Goal: Information Seeking & Learning: Learn about a topic

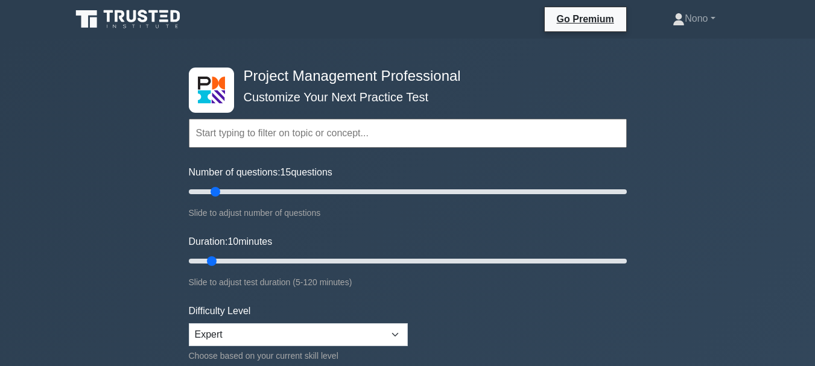
click at [219, 194] on input "Number of questions: 15 questions" at bounding box center [408, 192] width 438 height 14
type input "20"
click at [230, 190] on input "Number of questions: 15 questions" at bounding box center [408, 192] width 438 height 14
type input "20"
click at [255, 260] on input "Duration: 10 minutes" at bounding box center [408, 261] width 438 height 14
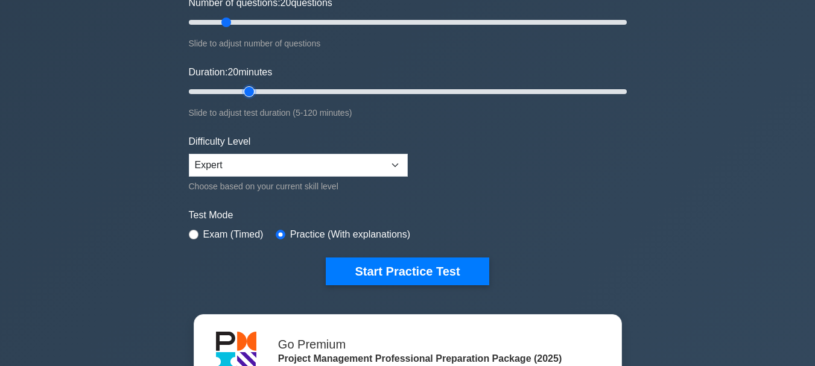
scroll to position [179, 0]
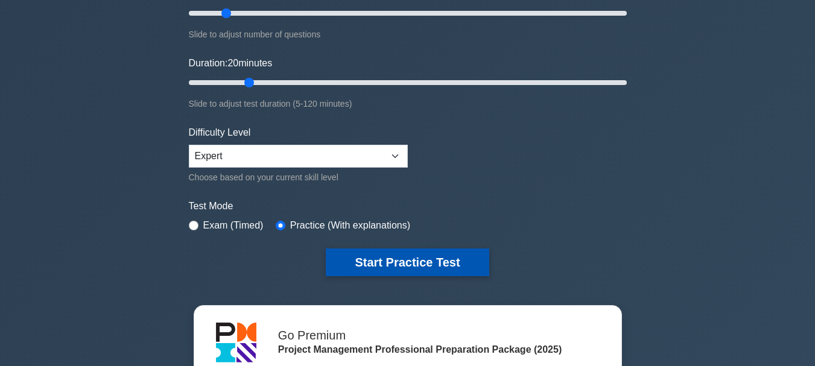
click at [386, 256] on button "Start Practice Test" at bounding box center [407, 263] width 163 height 28
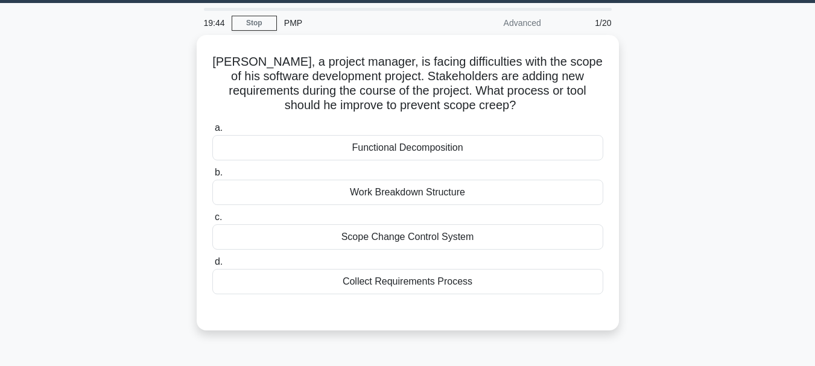
scroll to position [39, 0]
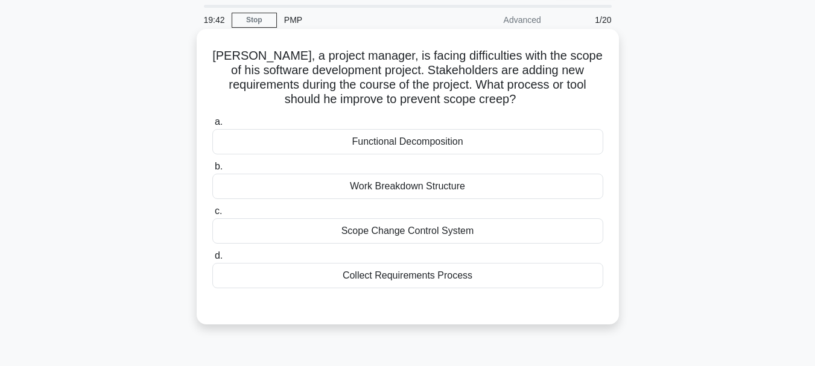
click at [436, 236] on div "Scope Change Control System" at bounding box center [407, 230] width 391 height 25
click at [212, 215] on input "c. Scope Change Control System" at bounding box center [212, 212] width 0 height 8
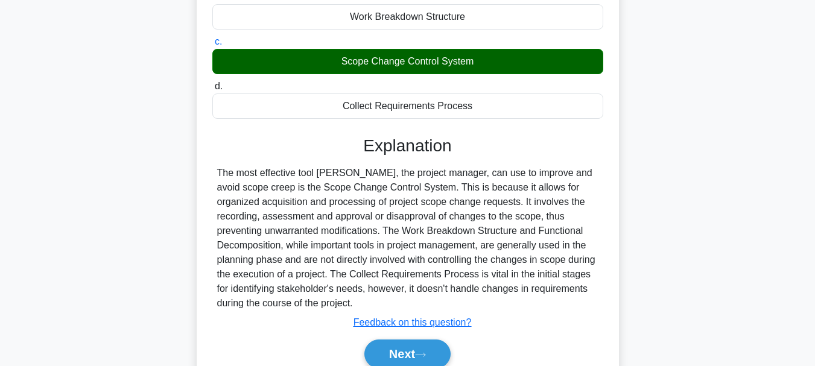
scroll to position [285, 0]
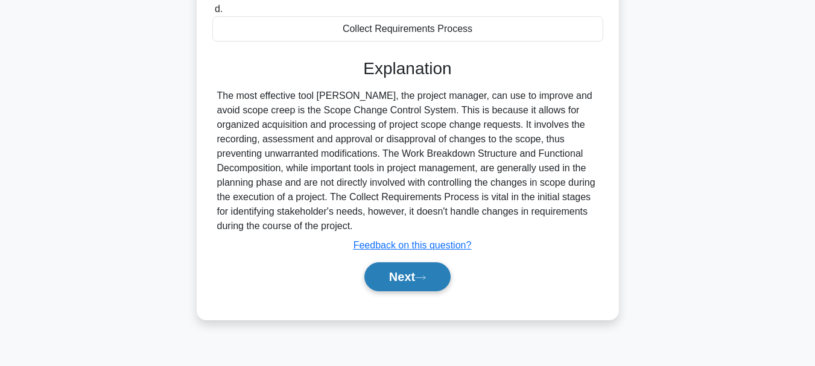
click at [401, 276] on button "Next" at bounding box center [408, 277] width 86 height 29
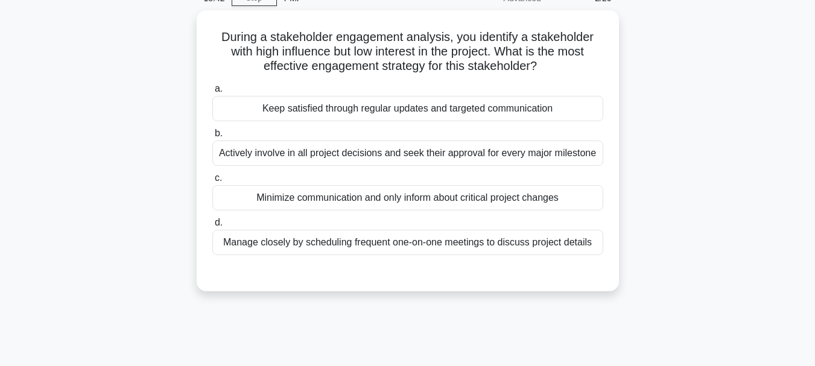
scroll to position [62, 0]
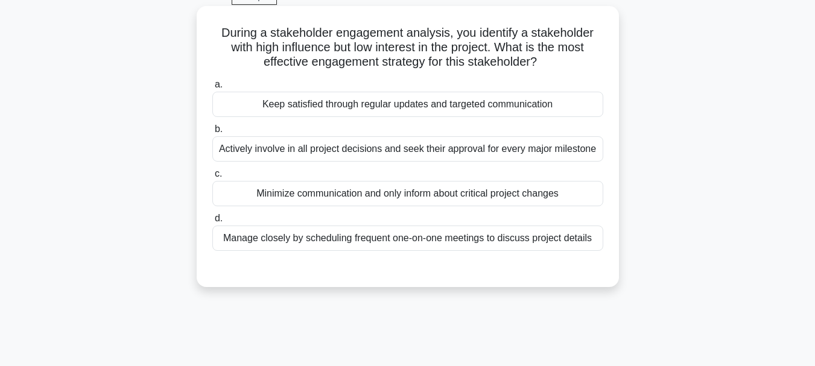
click at [517, 146] on div "Actively involve in all project decisions and seek their approval for every maj…" at bounding box center [407, 148] width 391 height 25
click at [212, 133] on input "b. Actively involve in all project decisions and seek their approval for every …" at bounding box center [212, 130] width 0 height 8
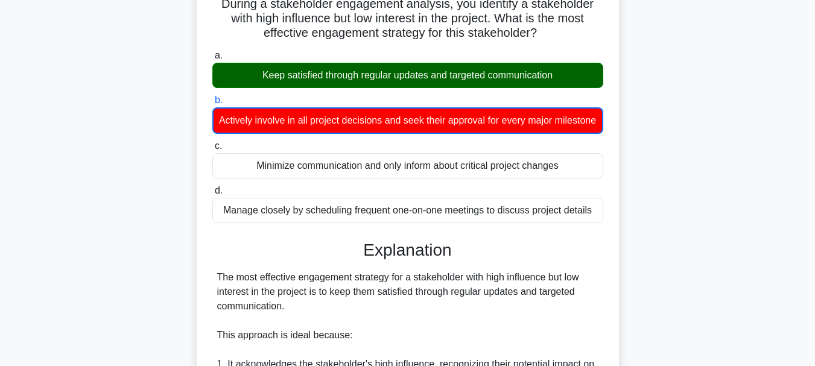
scroll to position [539, 0]
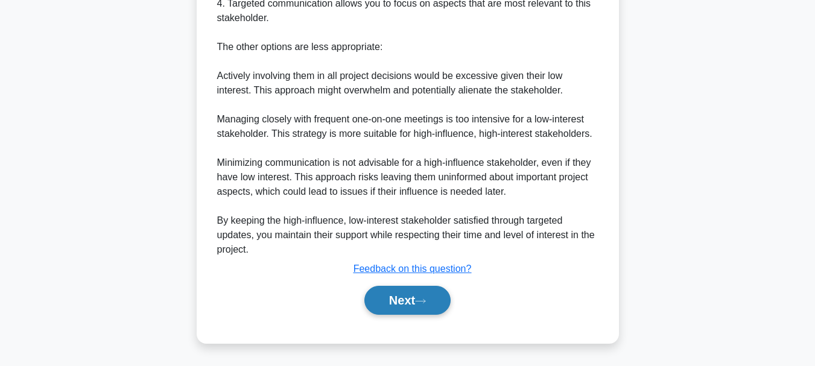
click at [402, 305] on button "Next" at bounding box center [408, 300] width 86 height 29
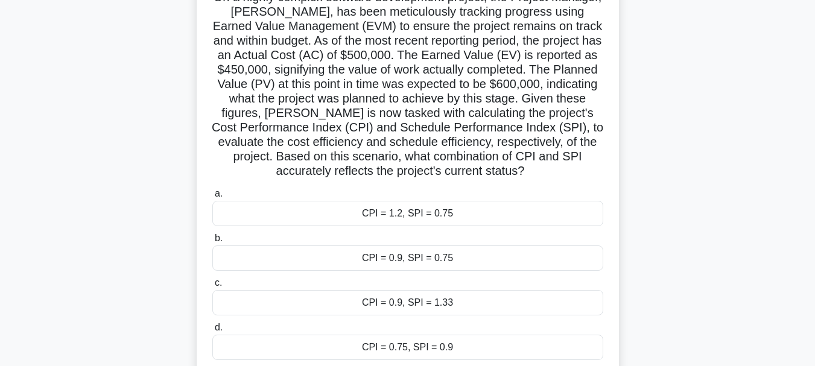
scroll to position [101, 0]
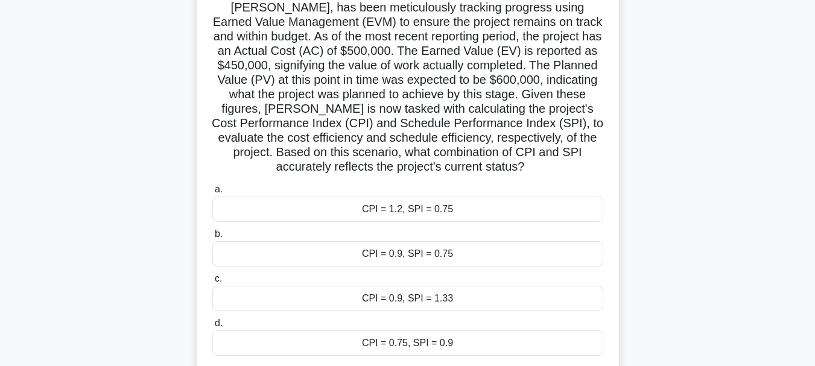
click at [436, 260] on div "CPI = 0.9, SPI = 0.75" at bounding box center [407, 253] width 391 height 25
click at [212, 238] on input "b. CPI = 0.9, SPI = 0.75" at bounding box center [212, 235] width 0 height 8
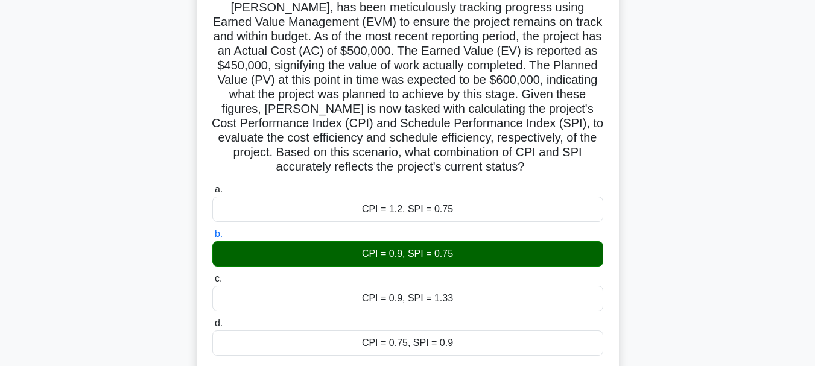
click at [362, 155] on h5 "On a highly complex software development project, the Project Manager, Alex, ha…" at bounding box center [407, 81] width 393 height 190
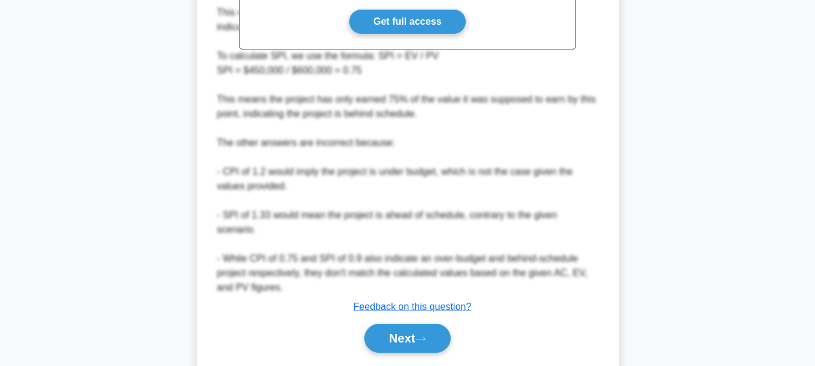
scroll to position [596, 0]
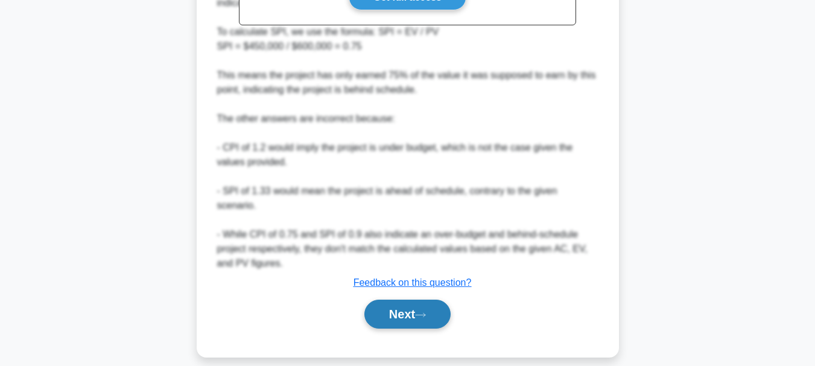
click at [409, 308] on button "Next" at bounding box center [408, 314] width 86 height 29
click at [414, 300] on button "Next" at bounding box center [408, 314] width 86 height 29
click at [399, 300] on button "Next" at bounding box center [408, 314] width 86 height 29
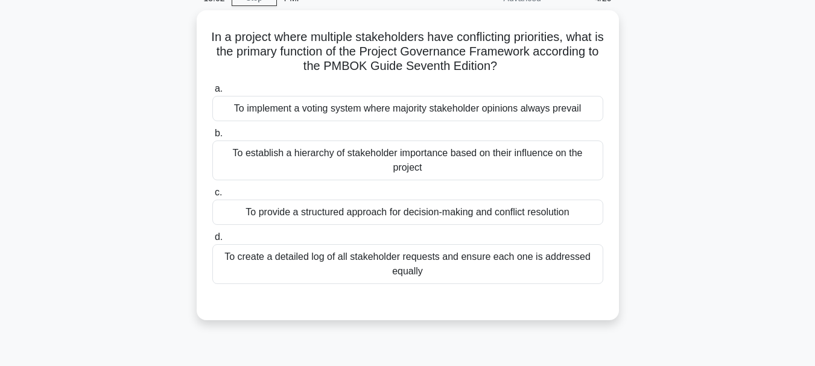
scroll to position [59, 0]
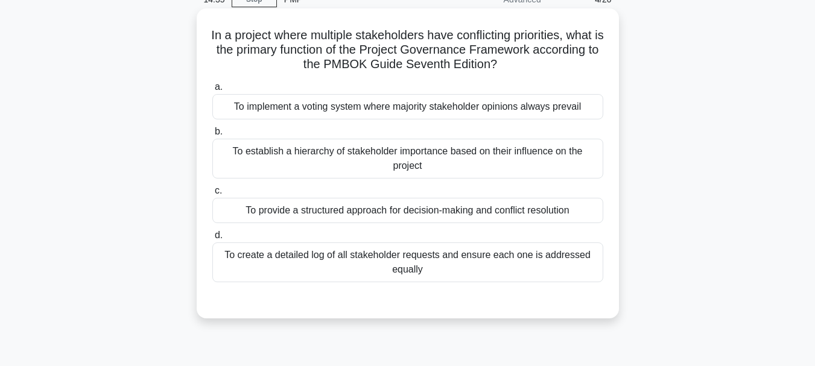
click at [531, 207] on div "To provide a structured approach for decision-making and conflict resolution" at bounding box center [407, 210] width 391 height 25
click at [212, 195] on input "c. To provide a structured approach for decision-making and conflict resolution" at bounding box center [212, 191] width 0 height 8
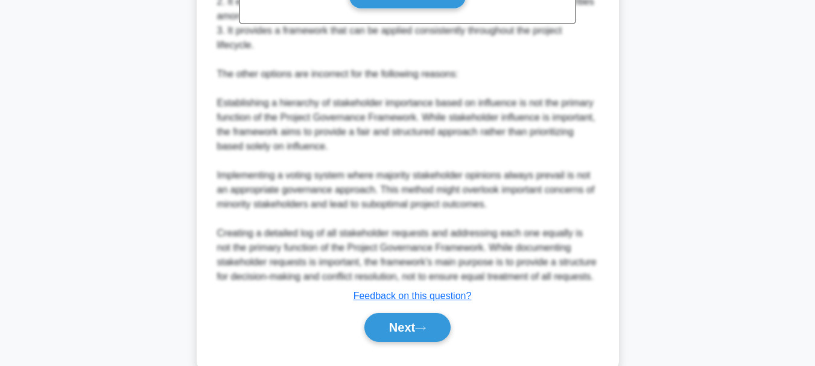
scroll to position [509, 0]
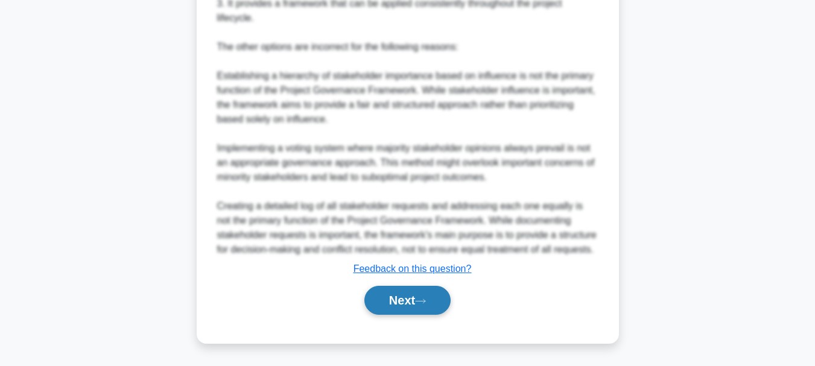
click at [419, 294] on button "Next" at bounding box center [408, 300] width 86 height 29
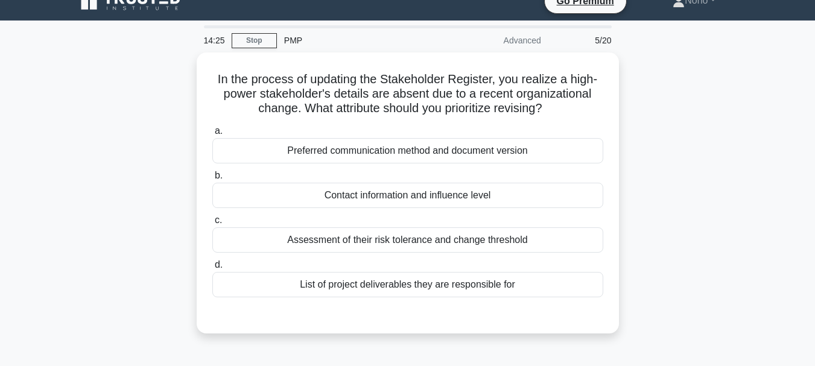
scroll to position [19, 0]
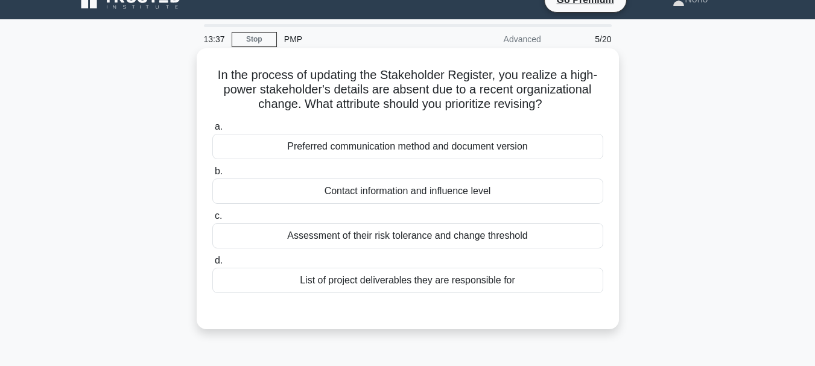
click at [498, 145] on div "Preferred communication method and document version" at bounding box center [407, 146] width 391 height 25
click at [212, 131] on input "a. Preferred communication method and document version" at bounding box center [212, 127] width 0 height 8
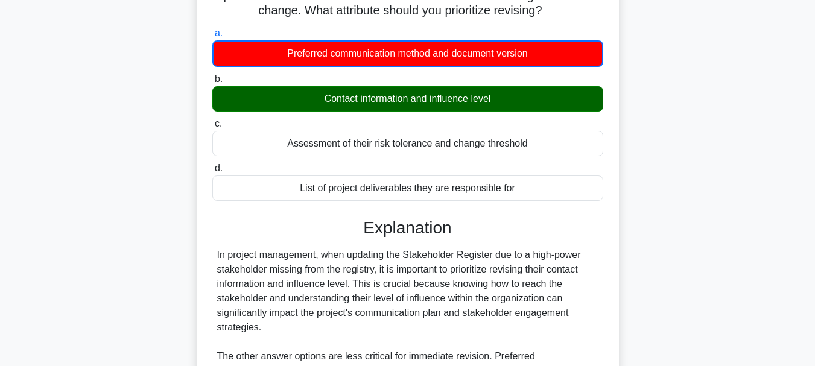
scroll to position [322, 0]
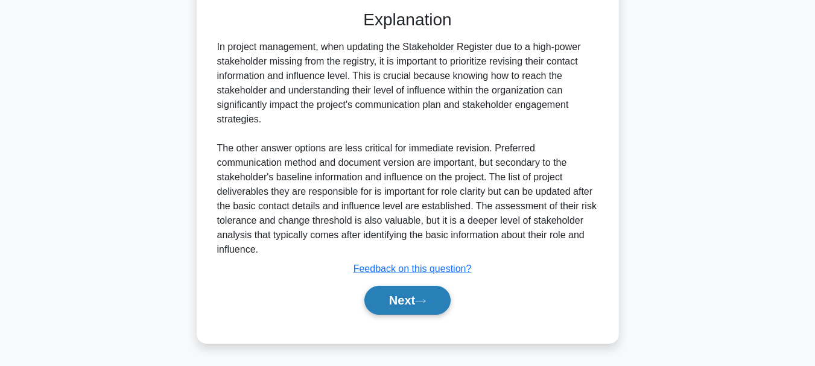
click at [429, 308] on button "Next" at bounding box center [408, 300] width 86 height 29
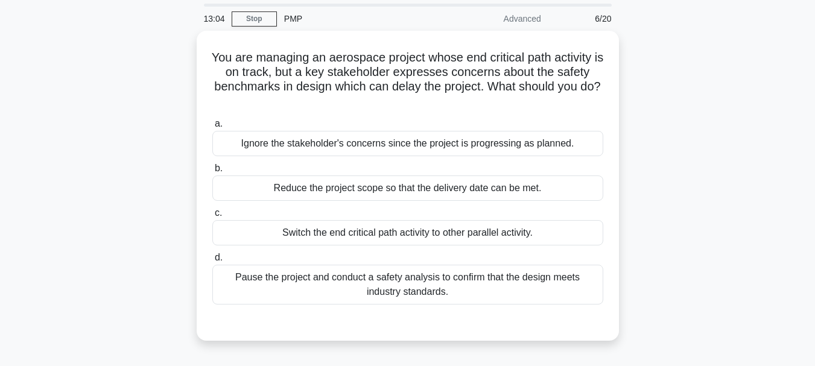
scroll to position [41, 0]
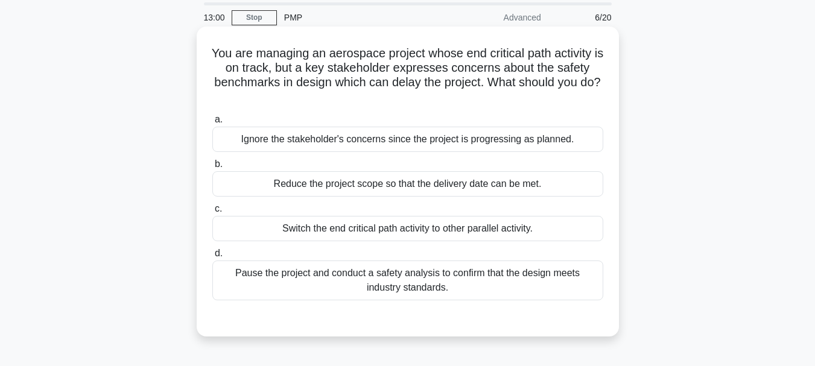
click at [458, 281] on div "Pause the project and conduct a safety analysis to confirm that the design meet…" at bounding box center [407, 281] width 391 height 40
click at [212, 258] on input "d. Pause the project and conduct a safety analysis to confirm that the design m…" at bounding box center [212, 254] width 0 height 8
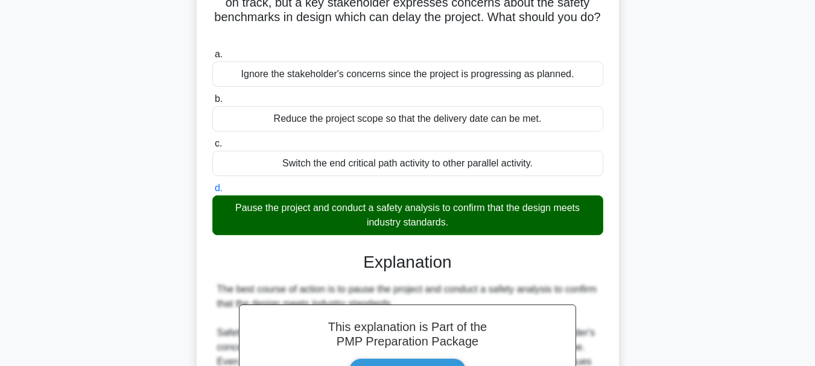
scroll to position [378, 0]
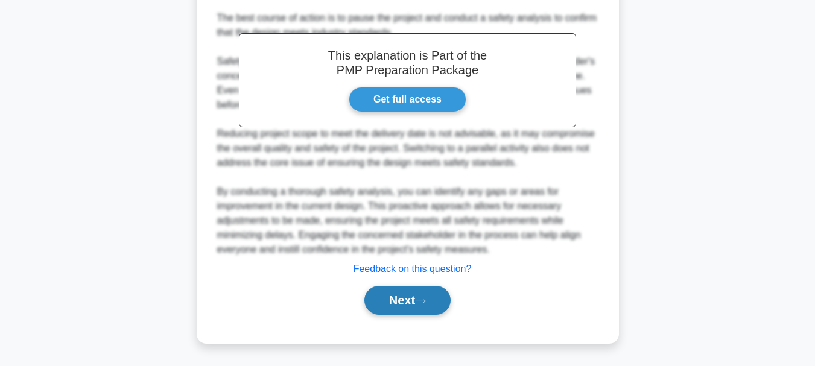
click at [407, 299] on button "Next" at bounding box center [408, 300] width 86 height 29
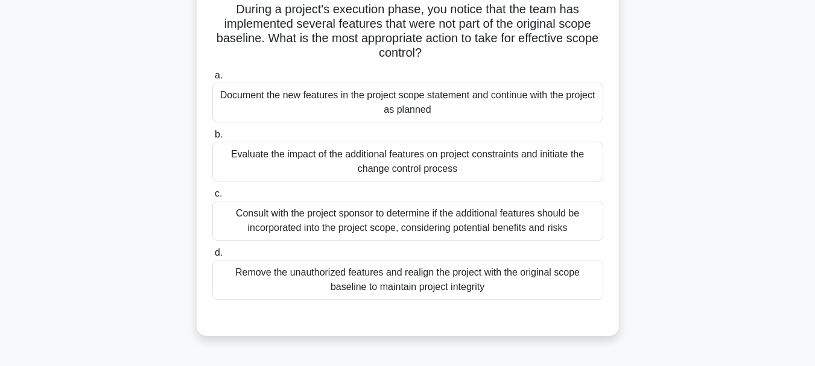
scroll to position [90, 0]
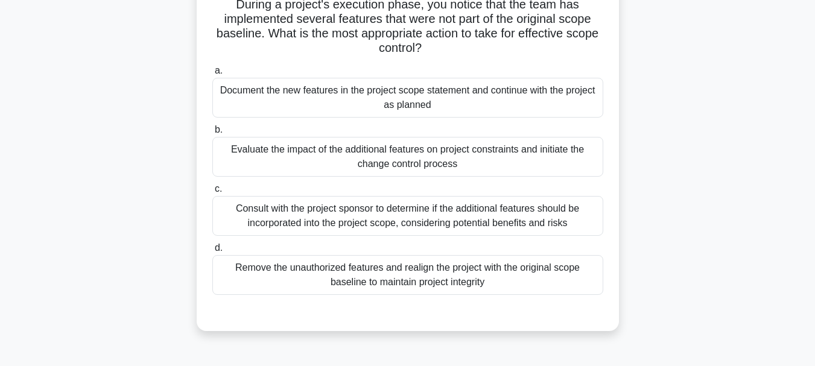
click at [480, 225] on div "Consult with the project sponsor to determine if the additional features should…" at bounding box center [407, 216] width 391 height 40
click at [212, 193] on input "c. Consult with the project sponsor to determine if the additional features sho…" at bounding box center [212, 189] width 0 height 8
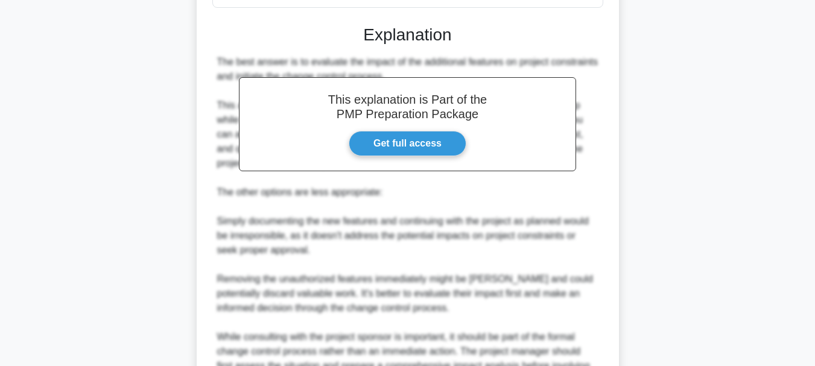
scroll to position [509, 0]
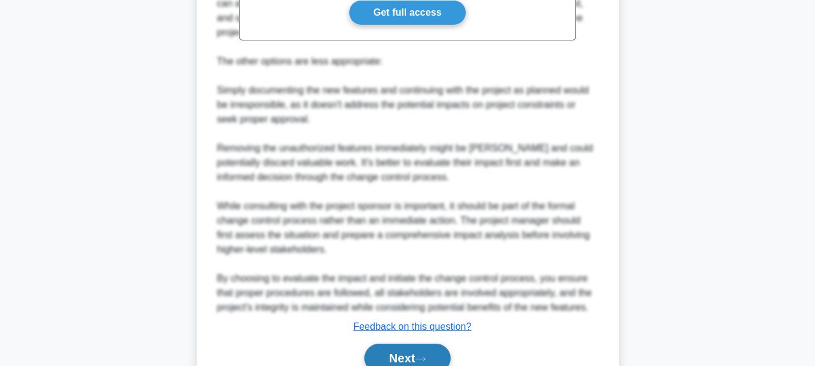
click at [394, 359] on button "Next" at bounding box center [408, 358] width 86 height 29
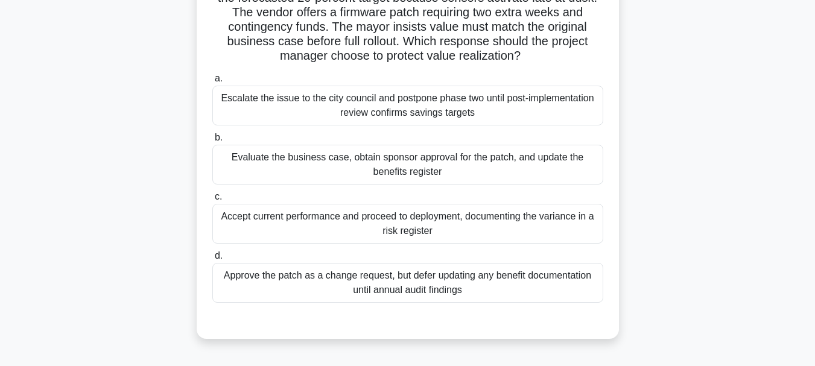
scroll to position [115, 0]
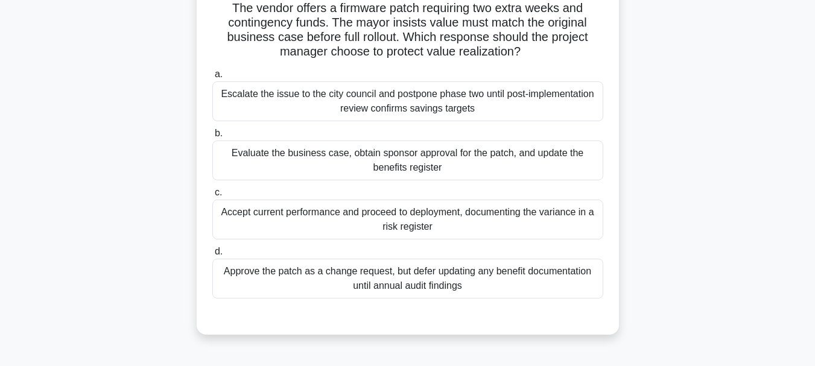
click at [378, 162] on div "Evaluate the business case, obtain sponsor approval for the patch, and update t…" at bounding box center [407, 161] width 391 height 40
click at [212, 138] on input "b. Evaluate the business case, obtain sponsor approval for the patch, and updat…" at bounding box center [212, 134] width 0 height 8
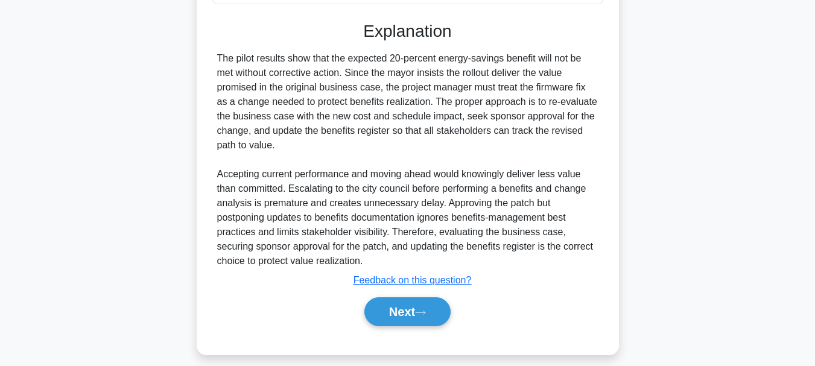
scroll to position [422, 0]
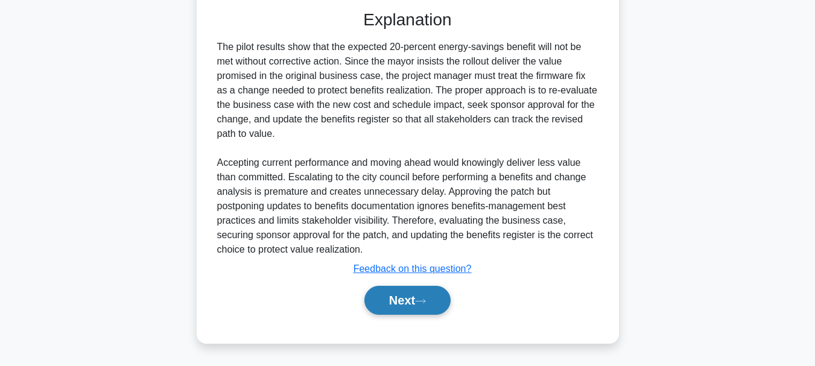
click at [420, 291] on button "Next" at bounding box center [408, 300] width 86 height 29
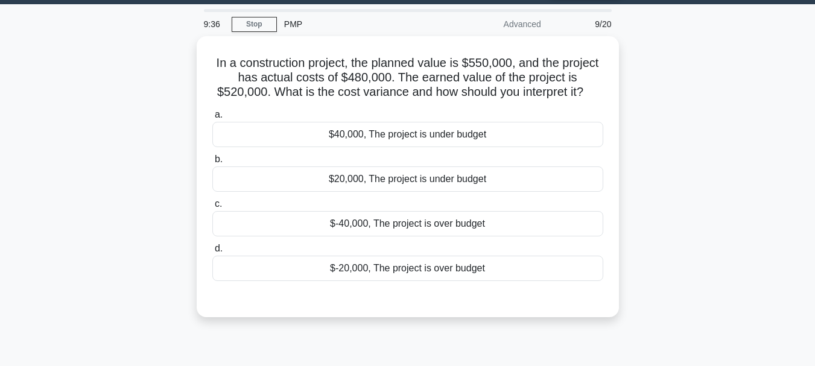
scroll to position [10, 0]
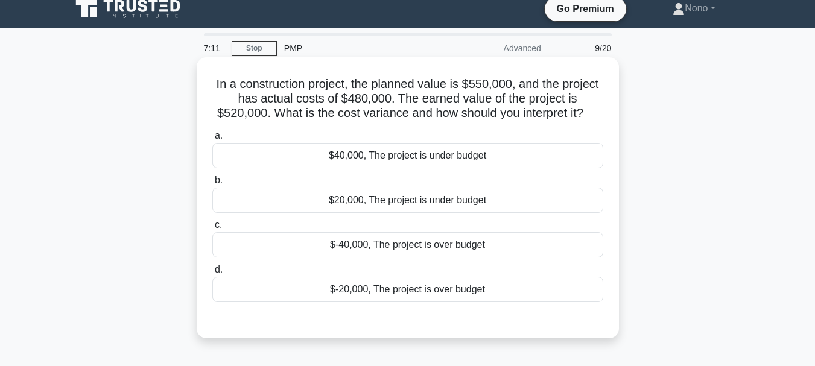
click at [378, 158] on div "$40,000, The project is under budget" at bounding box center [407, 155] width 391 height 25
click at [212, 140] on input "a. $40,000, The project is under budget" at bounding box center [212, 136] width 0 height 8
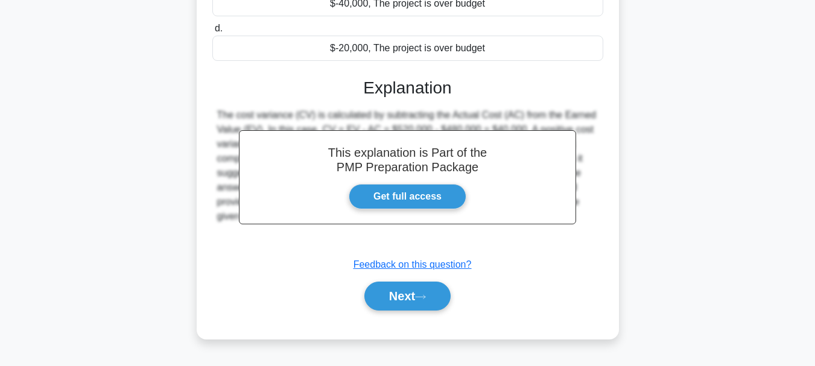
scroll to position [285, 0]
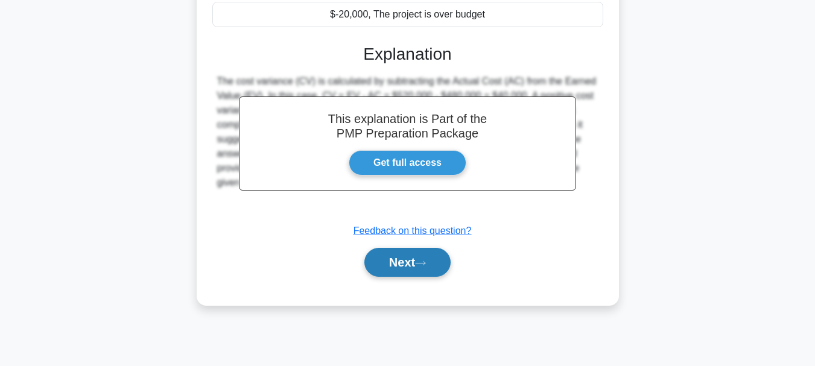
click at [397, 269] on button "Next" at bounding box center [408, 262] width 86 height 29
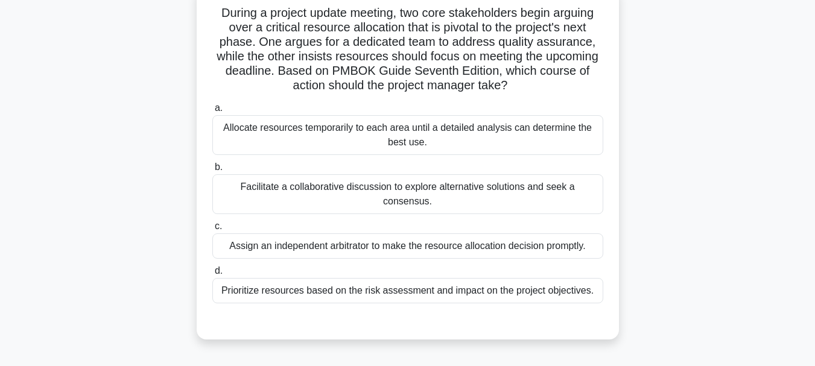
scroll to position [86, 0]
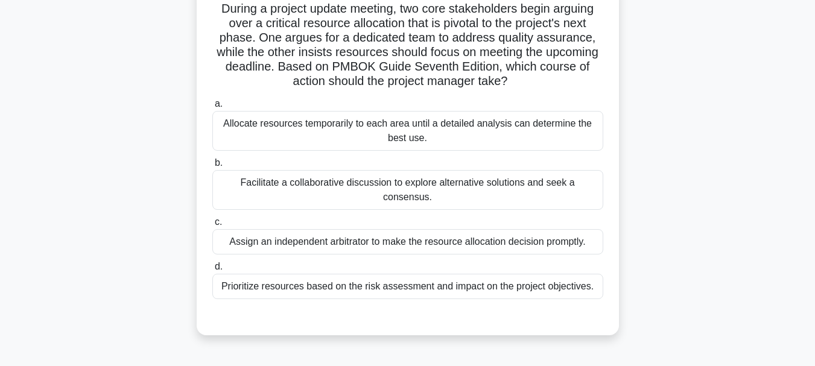
click at [322, 186] on div "Facilitate a collaborative discussion to explore alternative solutions and seek…" at bounding box center [407, 190] width 391 height 40
click at [212, 167] on input "b. Facilitate a collaborative discussion to explore alternative solutions and s…" at bounding box center [212, 163] width 0 height 8
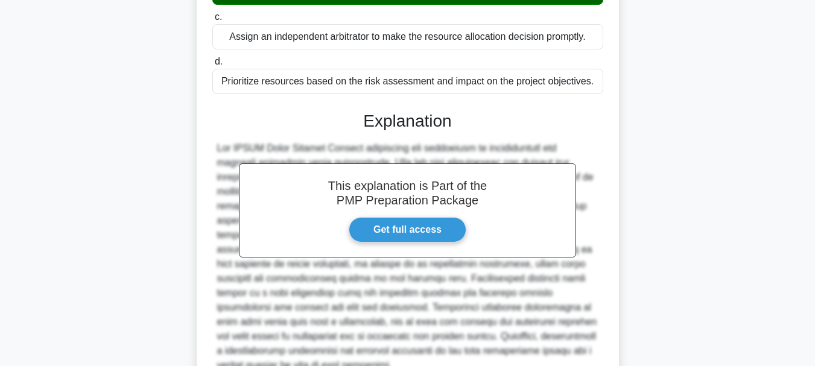
scroll to position [407, 0]
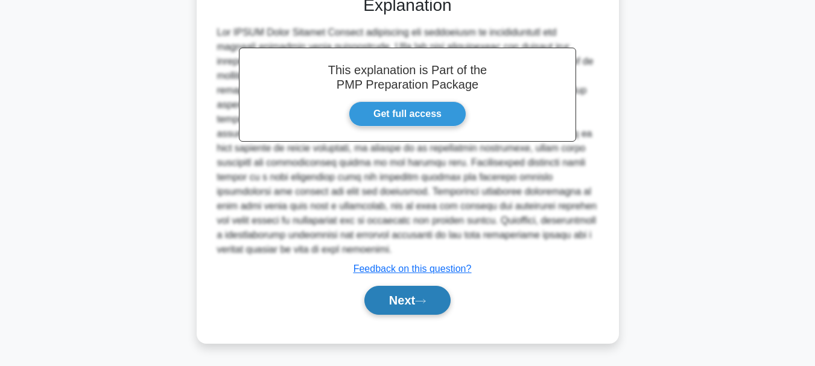
click at [404, 313] on button "Next" at bounding box center [408, 300] width 86 height 29
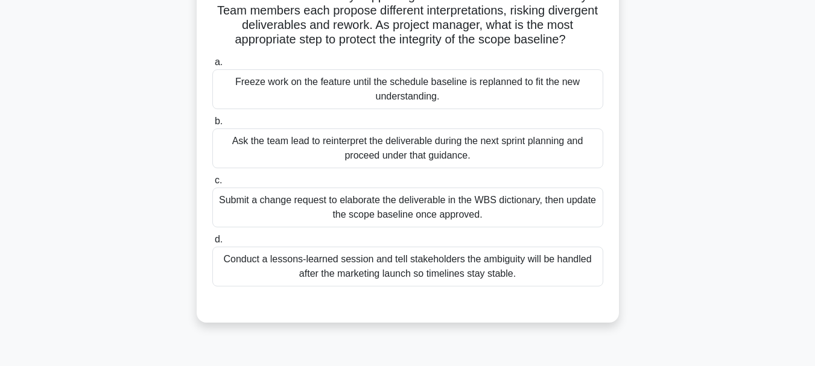
scroll to position [132, 0]
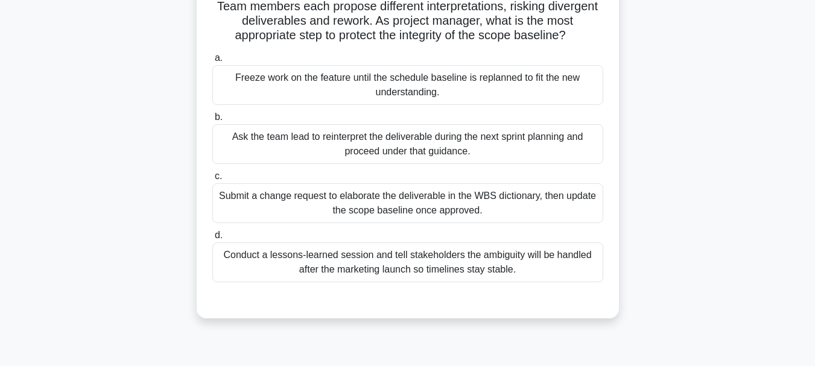
click at [345, 223] on div "Submit a change request to elaborate the deliverable in the WBS dictionary, the…" at bounding box center [407, 203] width 391 height 40
click at [212, 180] on input "c. Submit a change request to elaborate the deliverable in the WBS dictionary, …" at bounding box center [212, 177] width 0 height 8
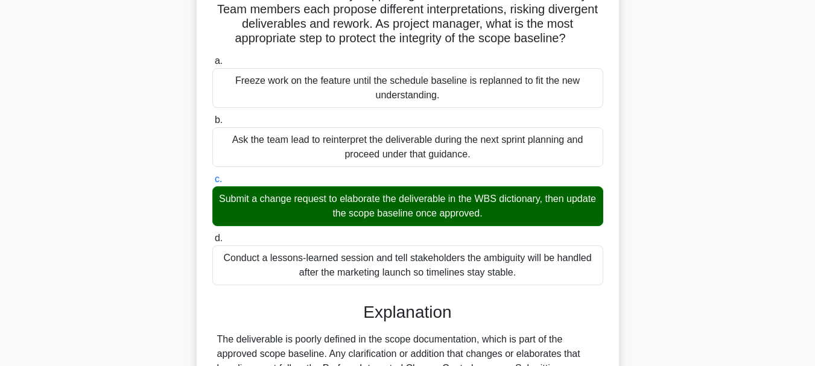
scroll to position [393, 0]
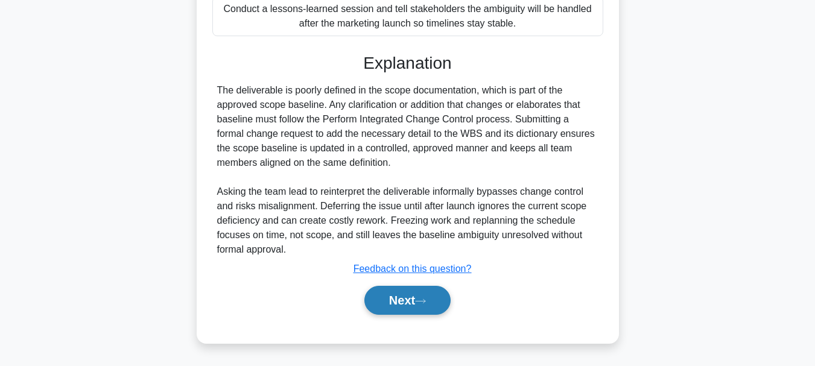
click at [398, 302] on button "Next" at bounding box center [408, 300] width 86 height 29
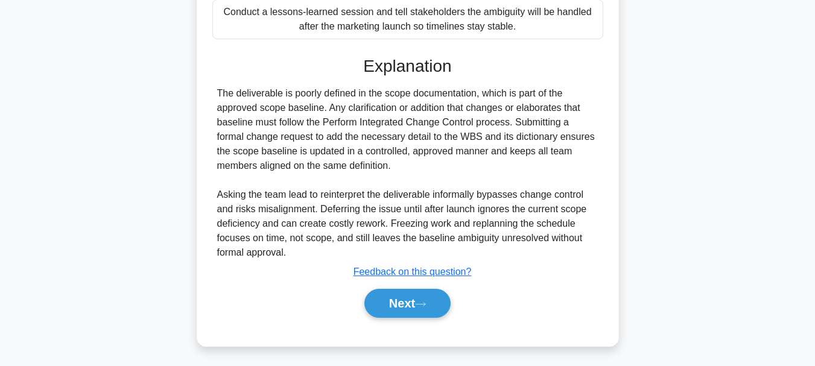
scroll to position [285, 0]
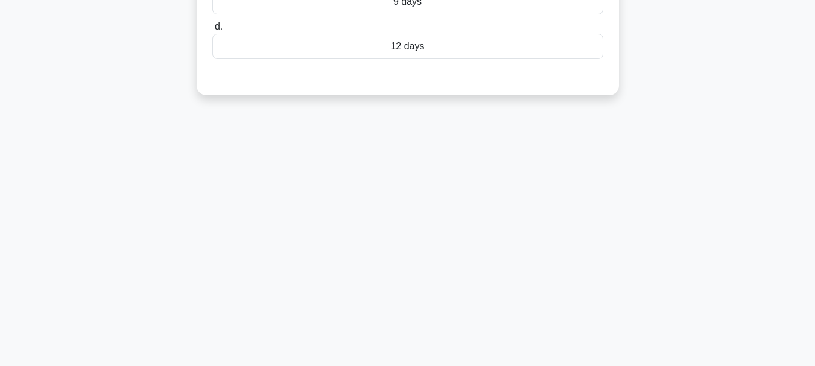
drag, startPoint x: 815, startPoint y: 271, endPoint x: 818, endPoint y: 167, distance: 103.9
click at [815, 167] on html "Go Premium Nono" at bounding box center [407, 41] width 815 height 652
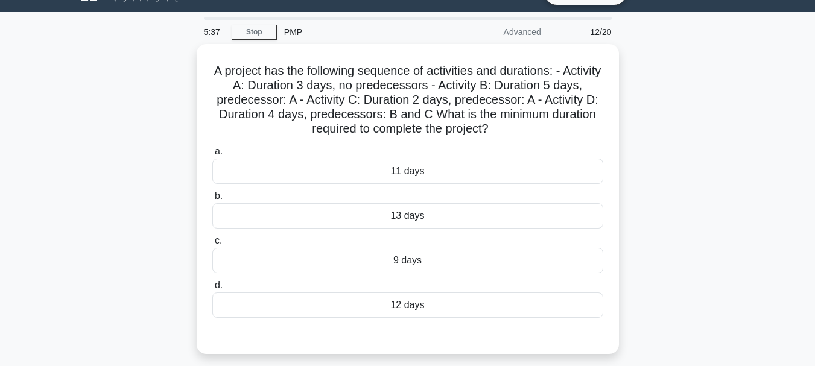
scroll to position [22, 0]
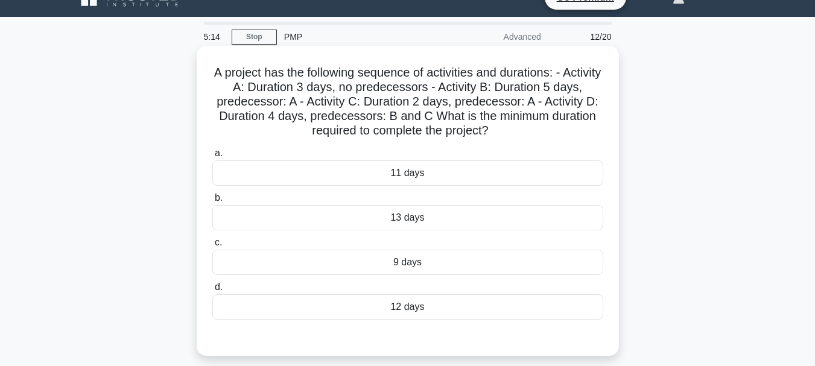
click at [422, 258] on div "9 days" at bounding box center [407, 262] width 391 height 25
click at [212, 247] on input "c. 9 days" at bounding box center [212, 243] width 0 height 8
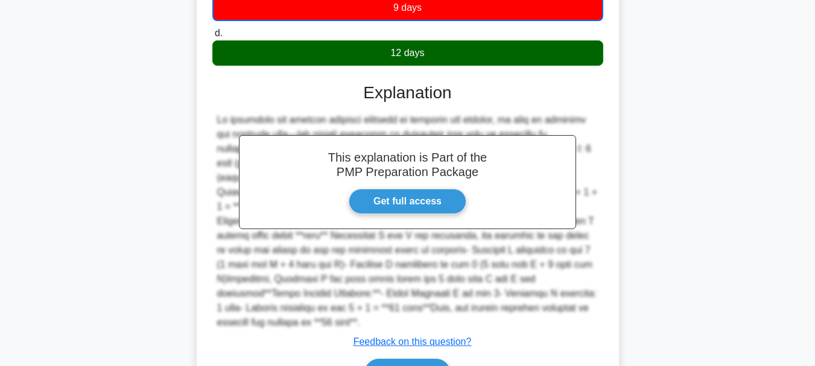
scroll to position [336, 0]
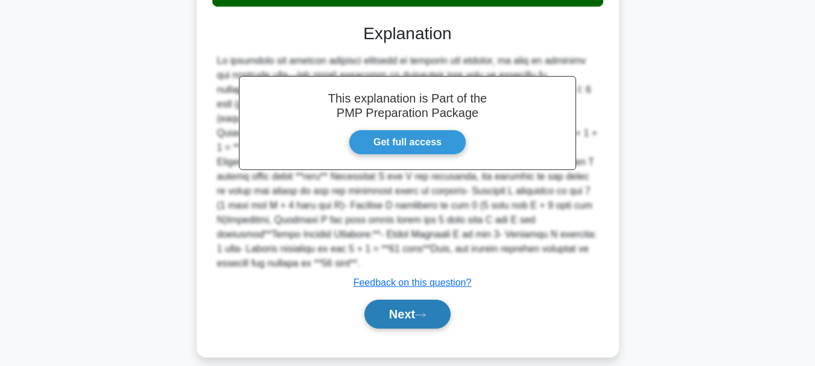
click at [433, 303] on button "Next" at bounding box center [408, 314] width 86 height 29
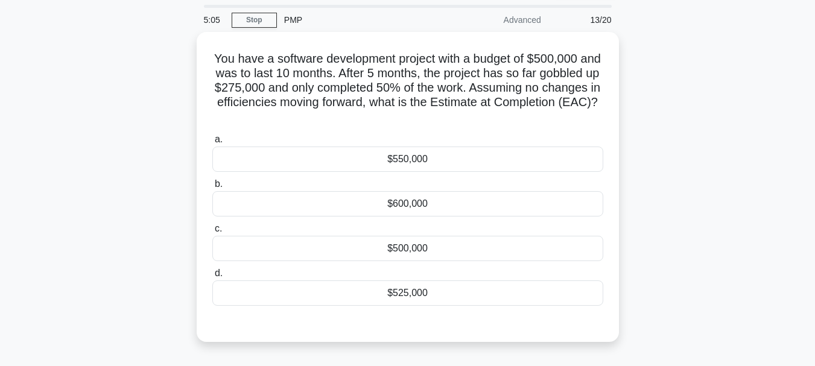
scroll to position [46, 0]
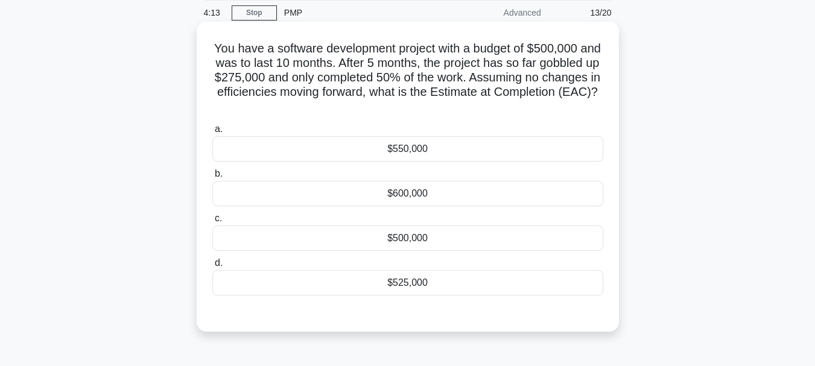
click at [434, 196] on div "$600,000" at bounding box center [407, 193] width 391 height 25
click at [212, 178] on input "b. $600,000" at bounding box center [212, 174] width 0 height 8
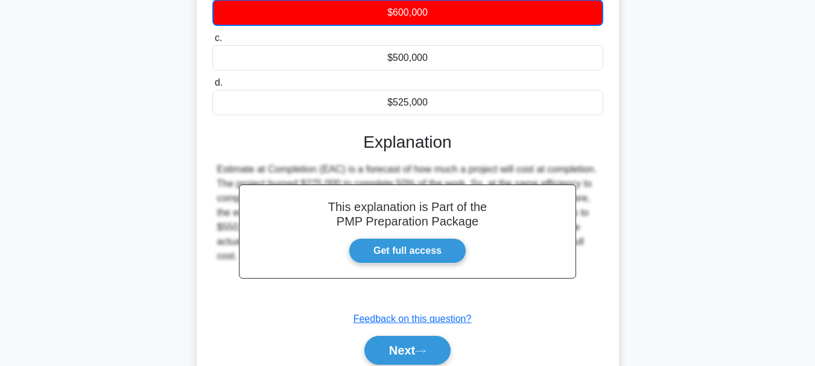
scroll to position [285, 0]
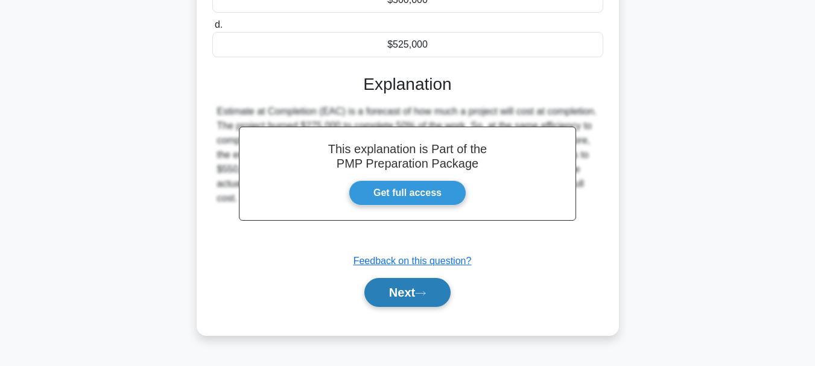
click at [397, 279] on button "Next" at bounding box center [408, 292] width 86 height 29
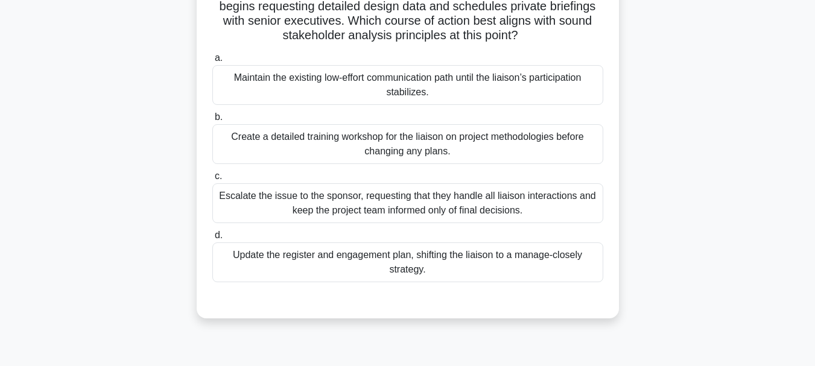
scroll to position [132, 0]
click at [381, 142] on div "Create a detailed training workshop for the liaison on project methodologies be…" at bounding box center [407, 144] width 391 height 40
click at [212, 121] on input "b. Create a detailed training workshop for the liaison on project methodologies…" at bounding box center [212, 117] width 0 height 8
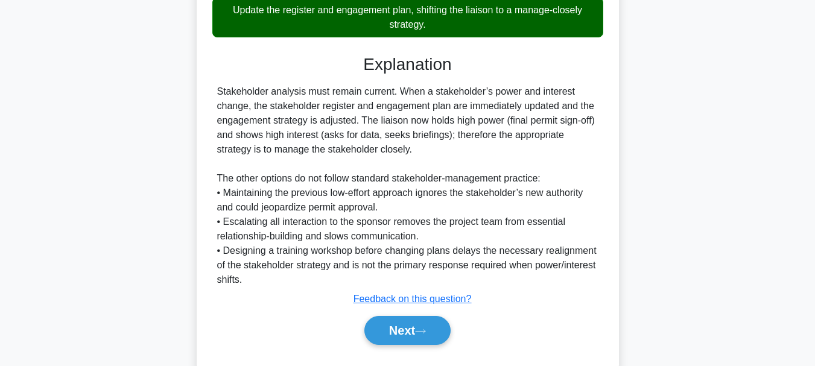
scroll to position [409, 0]
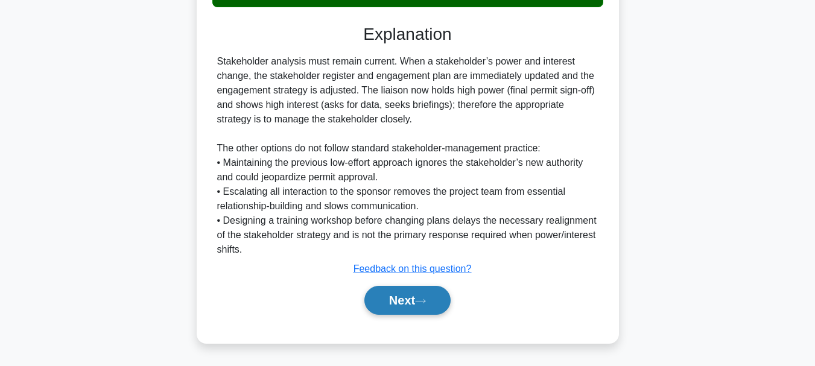
click at [411, 293] on button "Next" at bounding box center [408, 300] width 86 height 29
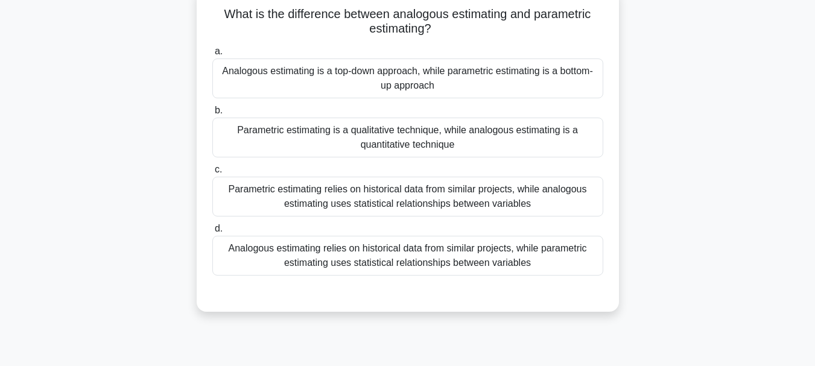
scroll to position [92, 0]
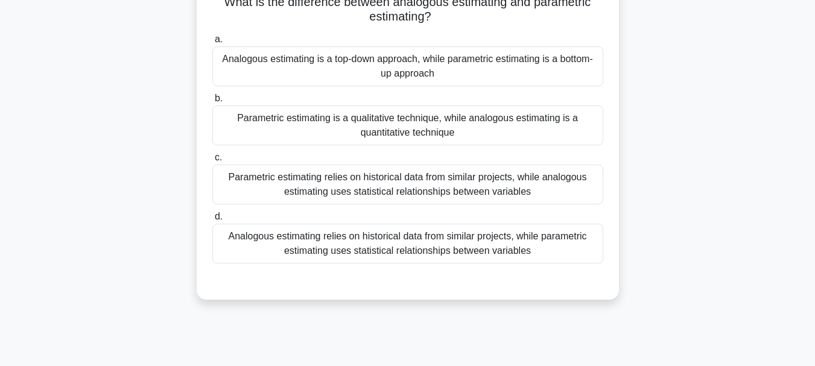
click at [415, 245] on div "Analogous estimating relies on historical data from similar projects, while par…" at bounding box center [407, 244] width 391 height 40
click at [212, 221] on input "d. Analogous estimating relies on historical data from similar projects, while …" at bounding box center [212, 217] width 0 height 8
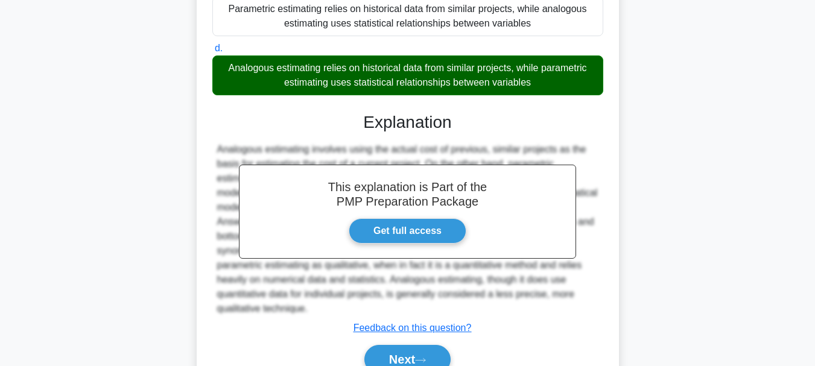
scroll to position [289, 0]
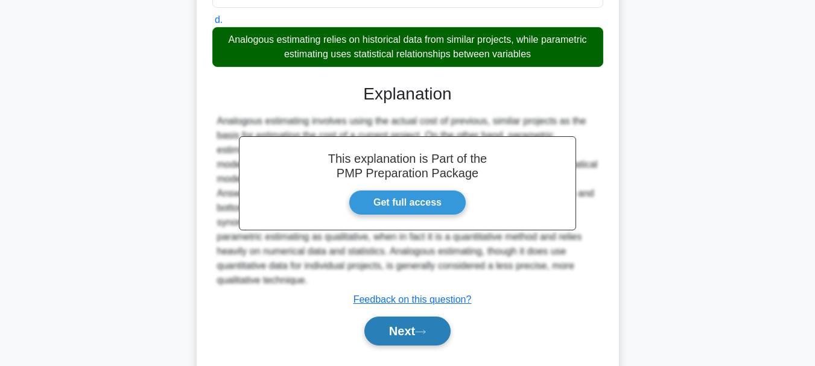
click at [412, 333] on button "Next" at bounding box center [408, 331] width 86 height 29
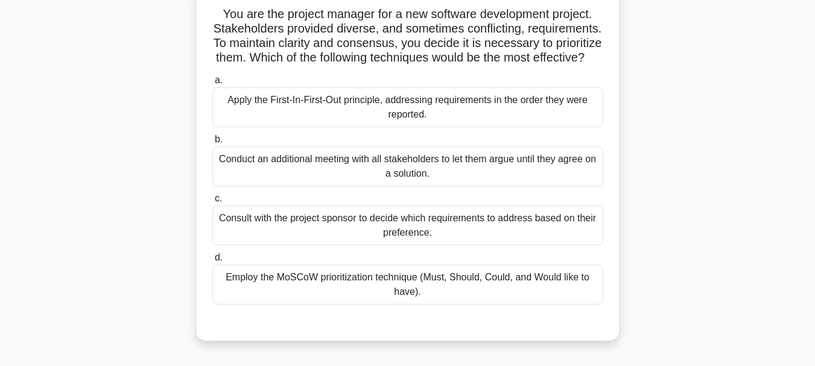
scroll to position [86, 0]
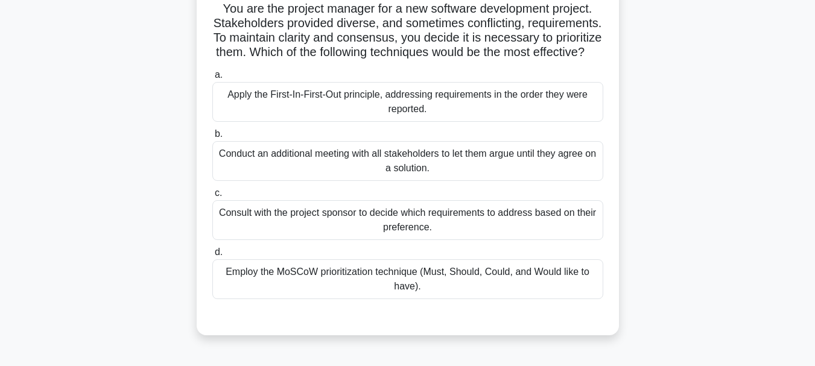
click at [386, 299] on div "Employ the MoSCoW prioritization technique (Must, Should, Could, and Would like…" at bounding box center [407, 280] width 391 height 40
click at [212, 256] on input "d. Employ the MoSCoW prioritization technique (Must, Should, Could, and Would l…" at bounding box center [212, 253] width 0 height 8
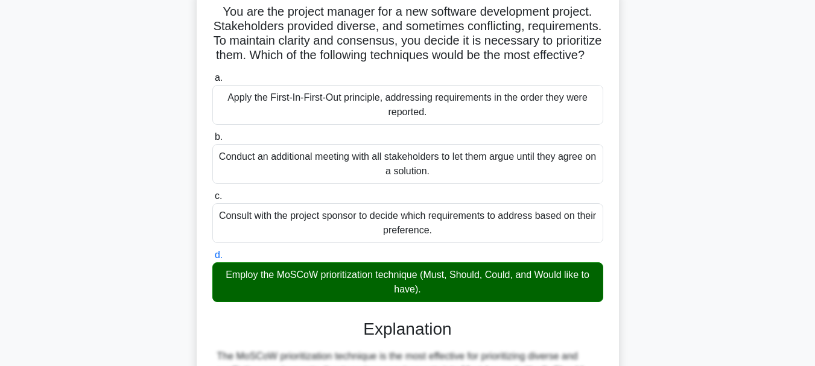
scroll to position [335, 0]
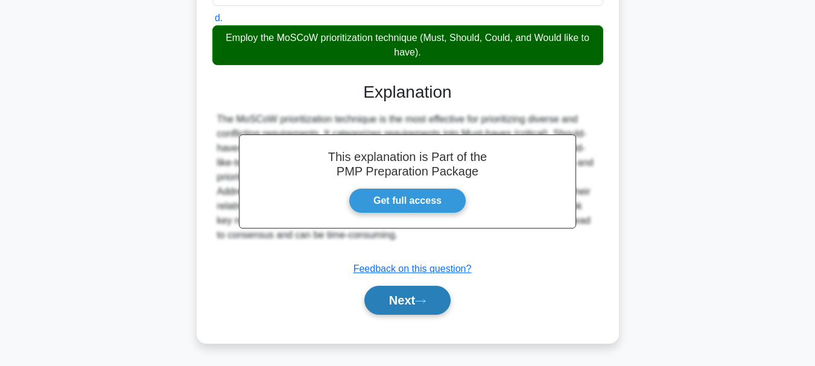
click at [407, 301] on button "Next" at bounding box center [408, 300] width 86 height 29
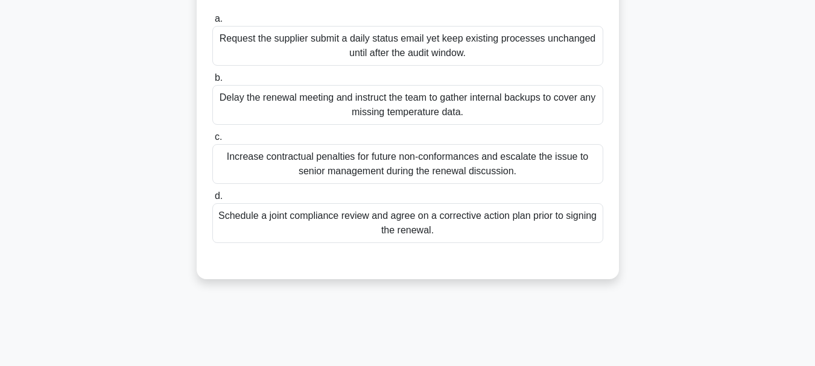
scroll to position [174, 0]
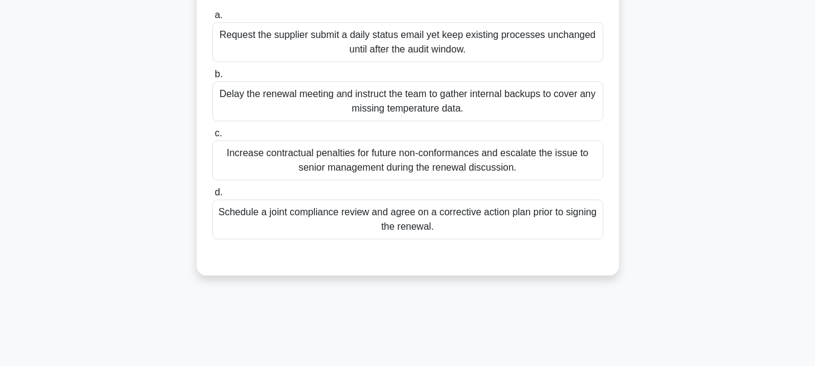
click at [479, 217] on div "Schedule a joint compliance review and agree on a corrective action plan prior …" at bounding box center [407, 220] width 391 height 40
click at [212, 197] on input "d. Schedule a joint compliance review and agree on a corrective action plan pri…" at bounding box center [212, 193] width 0 height 8
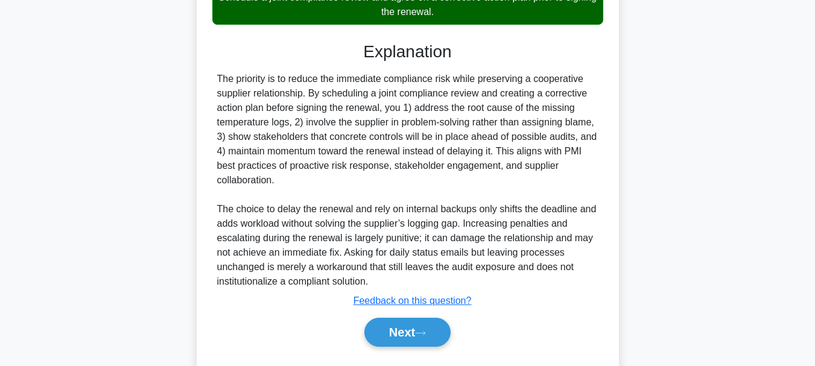
scroll to position [422, 0]
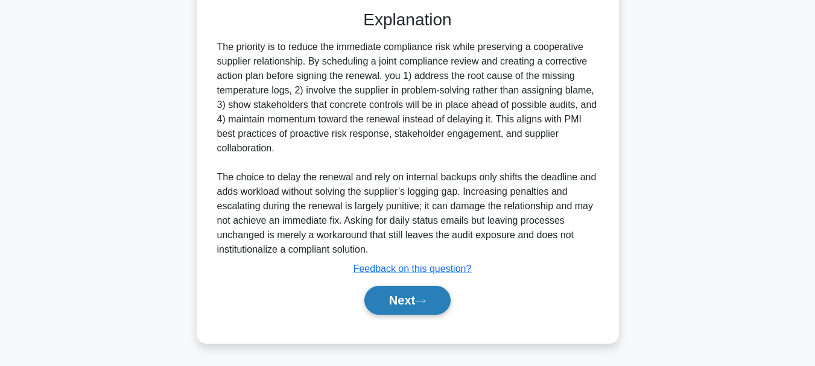
click at [412, 308] on button "Next" at bounding box center [408, 300] width 86 height 29
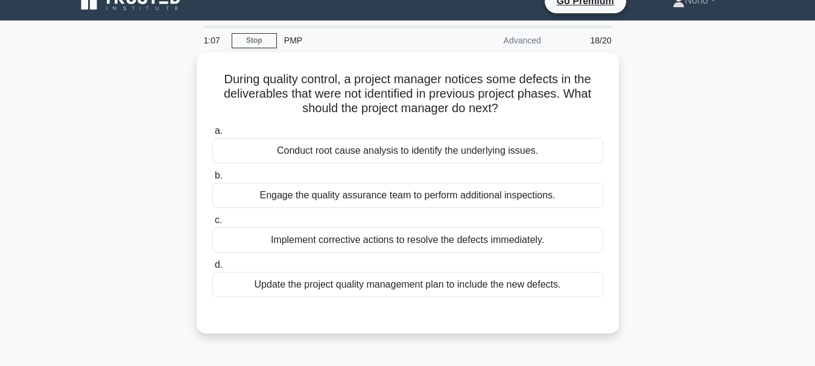
scroll to position [22, 0]
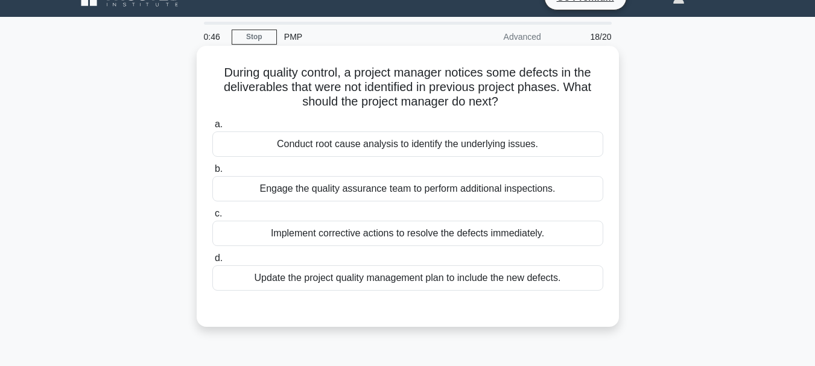
click at [439, 228] on div "Implement corrective actions to resolve the defects immediately." at bounding box center [407, 233] width 391 height 25
click at [212, 218] on input "c. Implement corrective actions to resolve the defects immediately." at bounding box center [212, 214] width 0 height 8
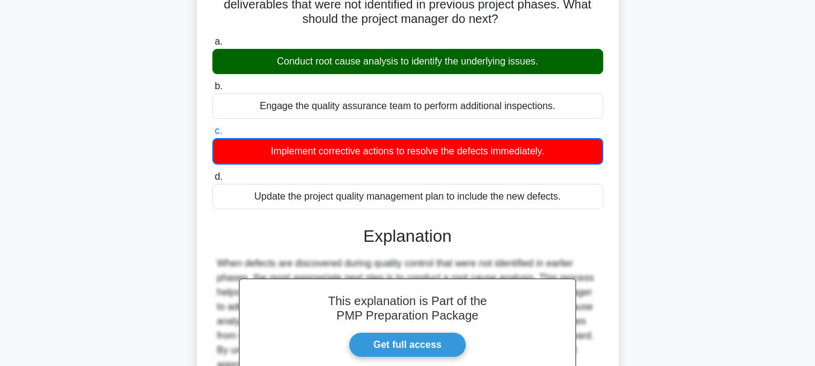
scroll to position [285, 0]
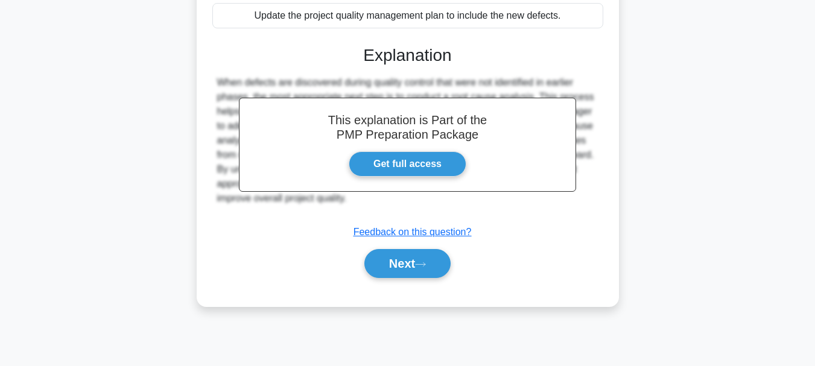
click at [382, 281] on div "Next" at bounding box center [407, 263] width 391 height 39
click at [389, 267] on button "Next" at bounding box center [408, 263] width 86 height 29
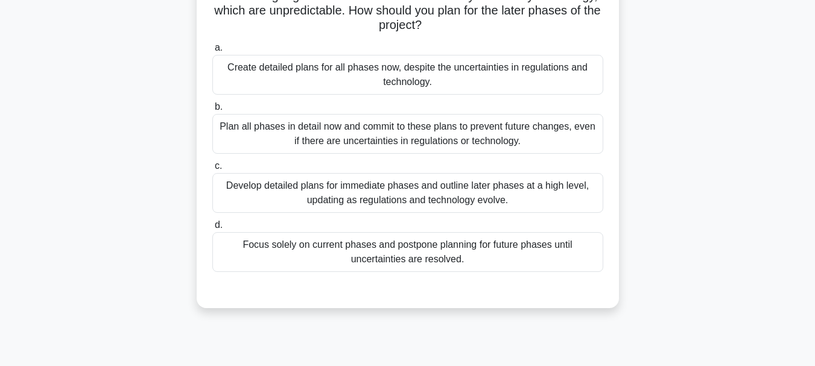
scroll to position [146, 0]
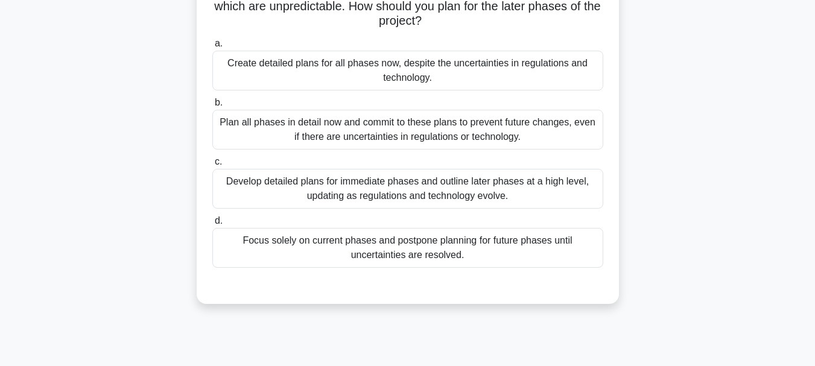
click at [430, 178] on div "Develop detailed plans for immediate phases and outline later phases at a high …" at bounding box center [407, 189] width 391 height 40
click at [212, 166] on input "c. Develop detailed plans for immediate phases and outline later phases at a hi…" at bounding box center [212, 162] width 0 height 8
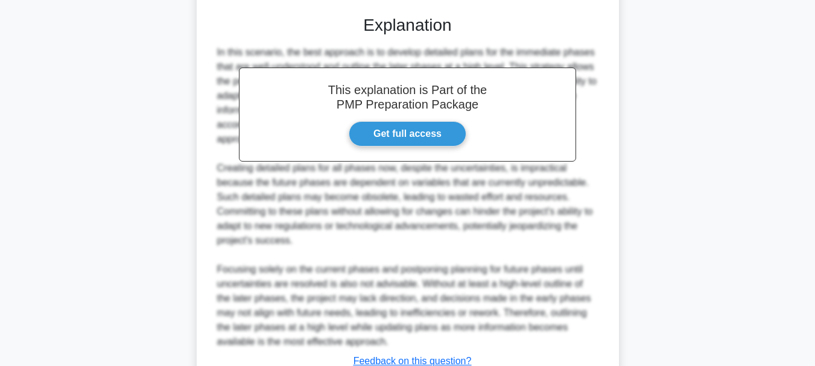
scroll to position [509, 0]
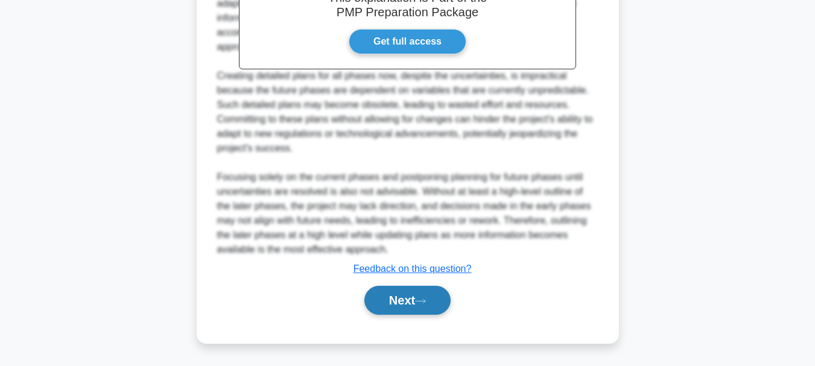
click at [411, 299] on button "Next" at bounding box center [408, 300] width 86 height 29
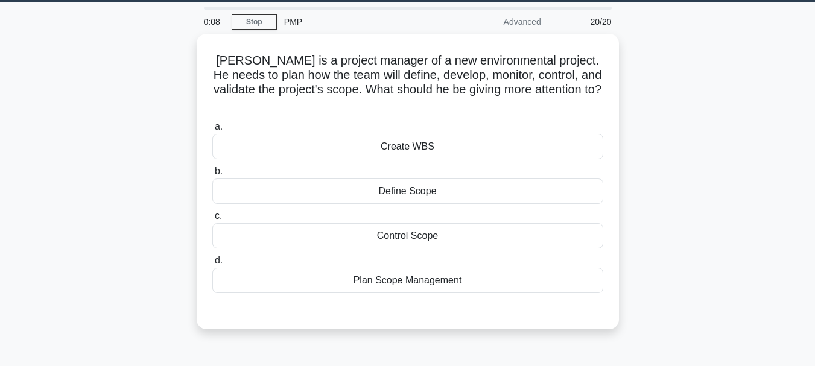
scroll to position [0, 0]
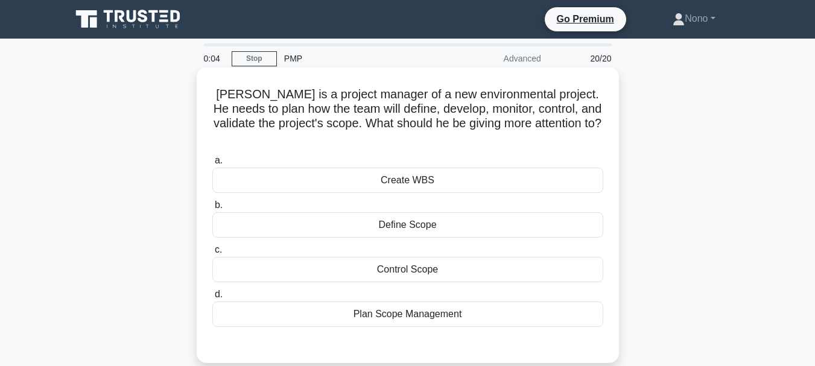
click at [457, 257] on div "Control Scope" at bounding box center [407, 269] width 391 height 25
click at [212, 254] on input "c. Control Scope" at bounding box center [212, 250] width 0 height 8
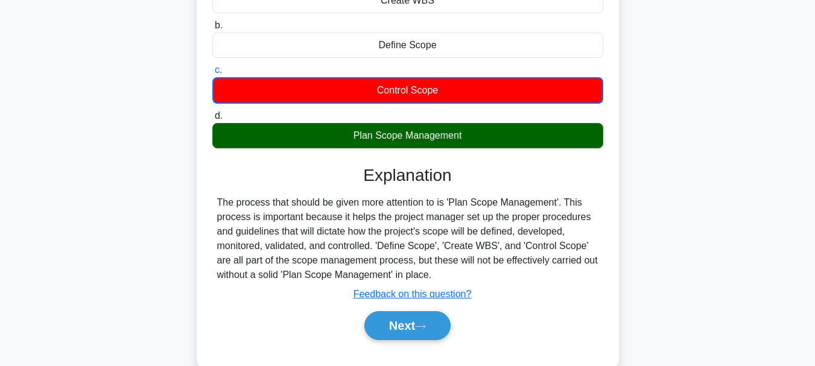
scroll to position [285, 0]
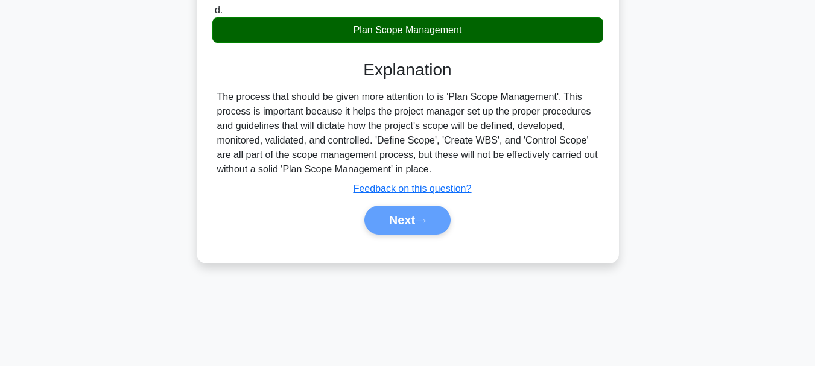
click at [410, 214] on div "Next" at bounding box center [408, 220] width 396 height 29
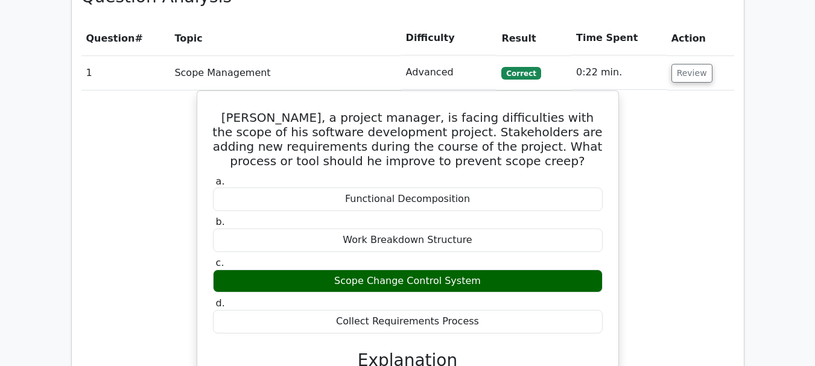
scroll to position [1255, 0]
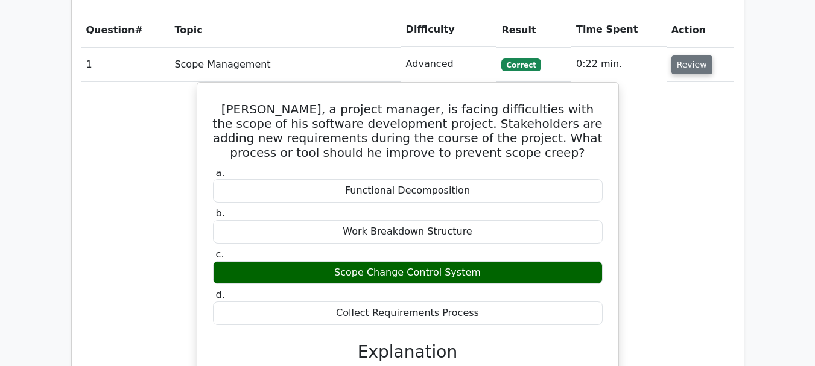
click at [681, 56] on button "Review" at bounding box center [692, 65] width 41 height 19
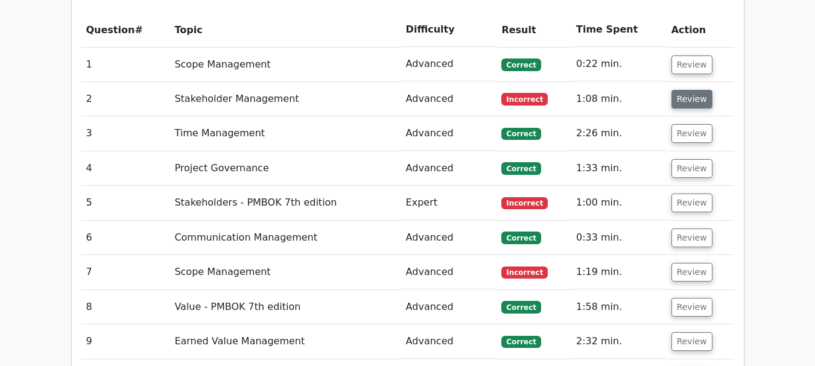
click at [679, 90] on button "Review" at bounding box center [692, 99] width 41 height 19
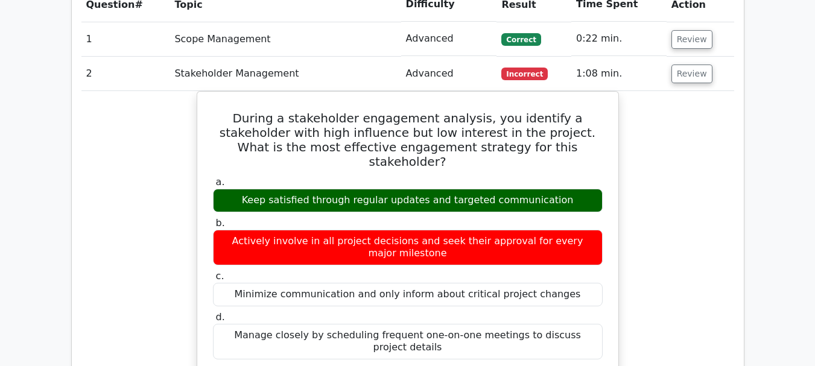
scroll to position [1290, 0]
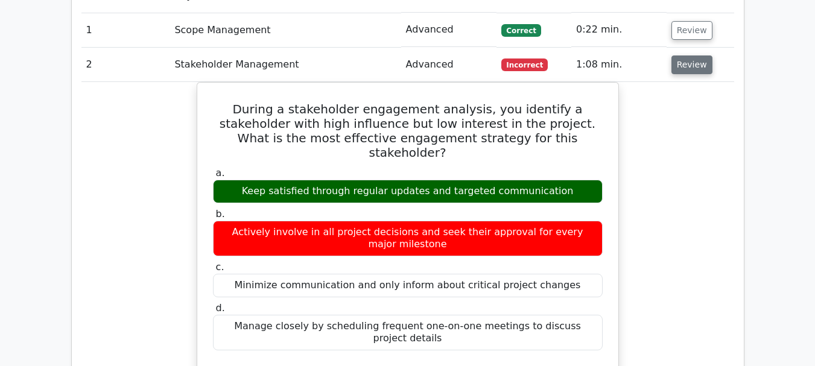
click at [689, 56] on button "Review" at bounding box center [692, 65] width 41 height 19
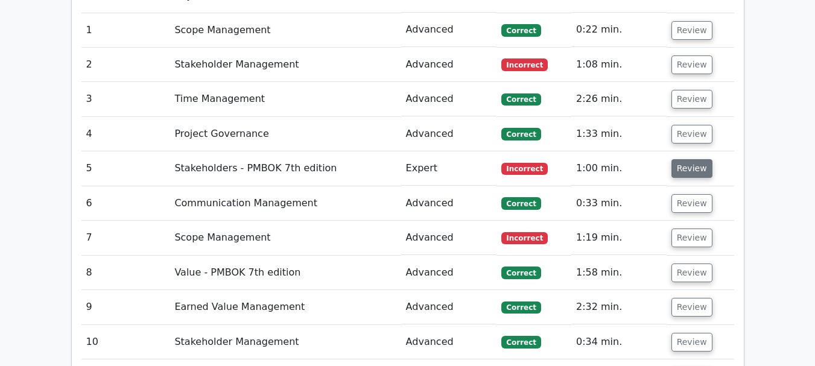
click at [681, 159] on button "Review" at bounding box center [692, 168] width 41 height 19
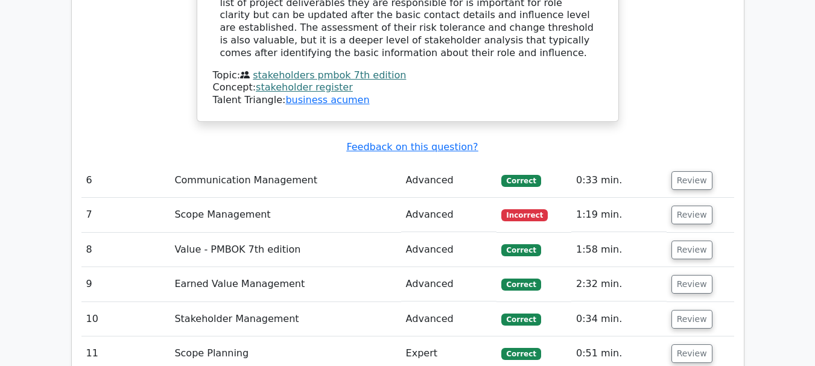
scroll to position [1919, 0]
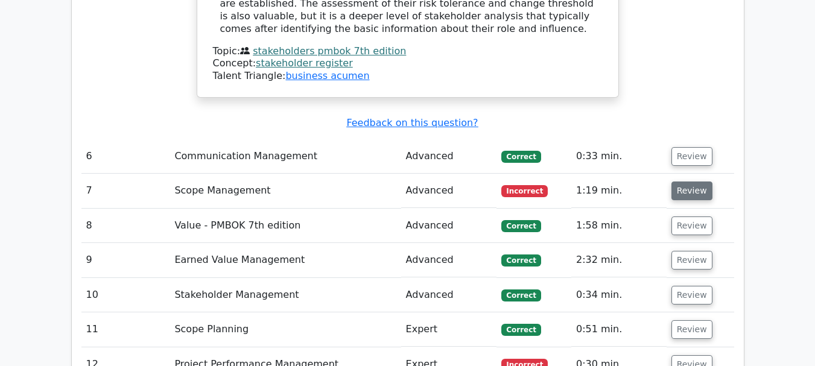
click at [681, 182] on button "Review" at bounding box center [692, 191] width 41 height 19
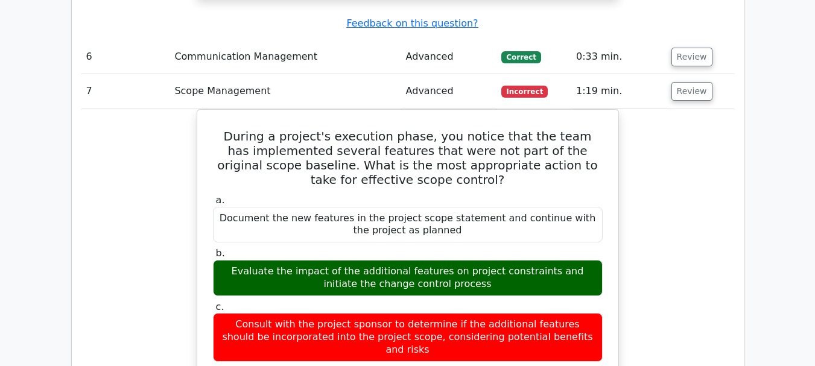
scroll to position [2013, 0]
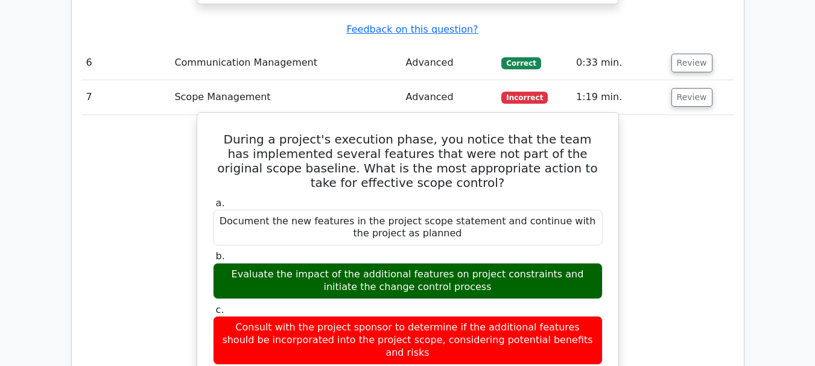
drag, startPoint x: 502, startPoint y: 247, endPoint x: 229, endPoint y: 77, distance: 321.5
copy div "During a project's execution phase, you notice that the team has implemented se…"
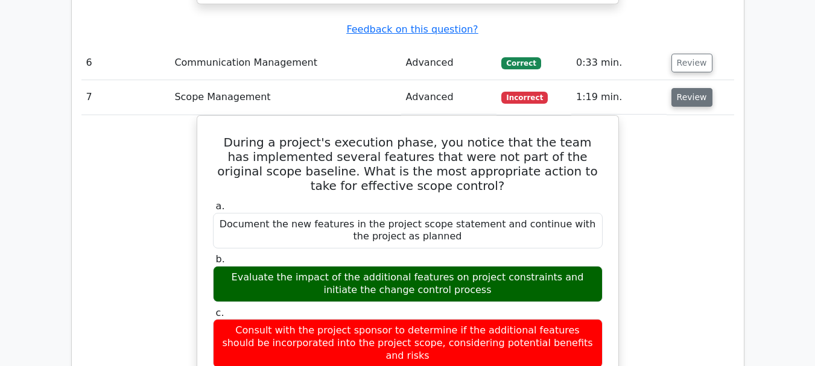
click at [678, 88] on button "Review" at bounding box center [692, 97] width 41 height 19
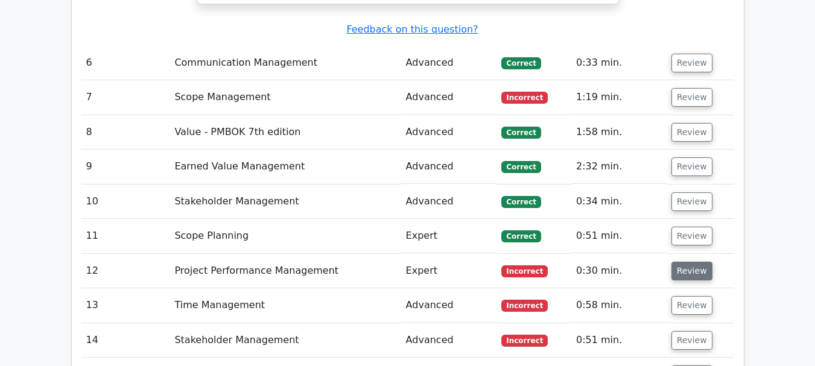
click at [693, 262] on button "Review" at bounding box center [692, 271] width 41 height 19
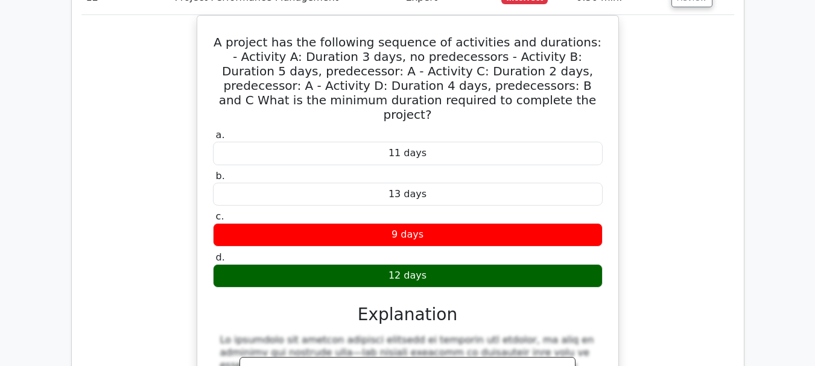
scroll to position [2237, 0]
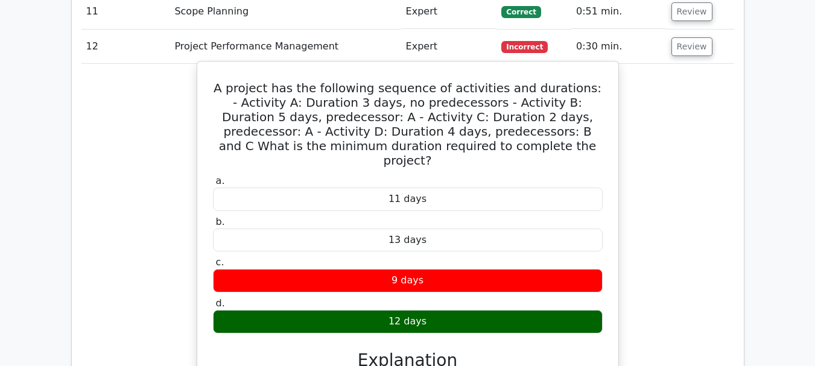
drag, startPoint x: 434, startPoint y: 246, endPoint x: 227, endPoint y: 27, distance: 301.4
click at [227, 66] on div "A project has the following sequence of activities and durations: - Activity A:…" at bounding box center [408, 358] width 412 height 584
copy div "A project has the following sequence of activities and durations: - Activity A:…"
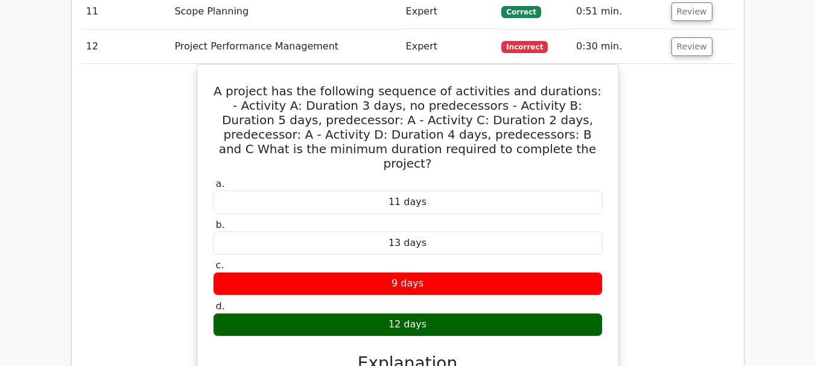
click at [701, 215] on div "A project has the following sequence of activities and durations: - Activity A:…" at bounding box center [407, 369] width 653 height 610
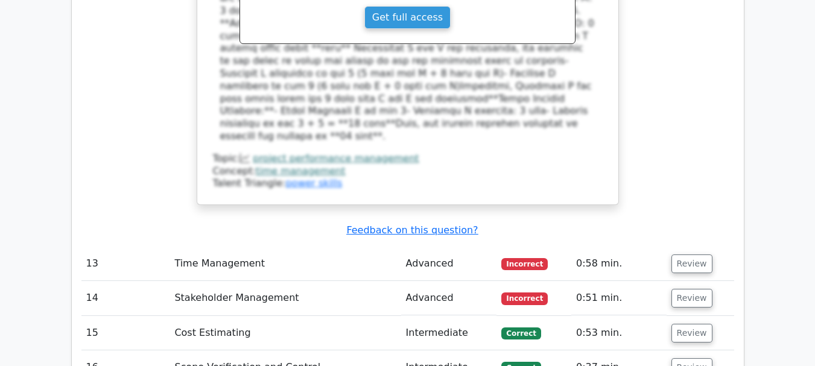
scroll to position [2739, 0]
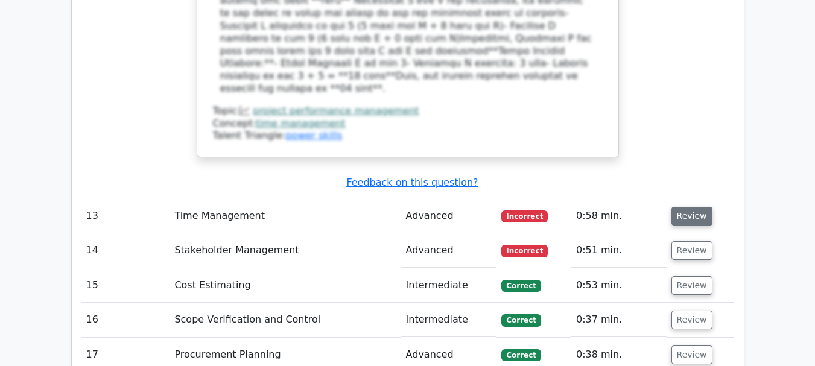
click at [680, 207] on button "Review" at bounding box center [692, 216] width 41 height 19
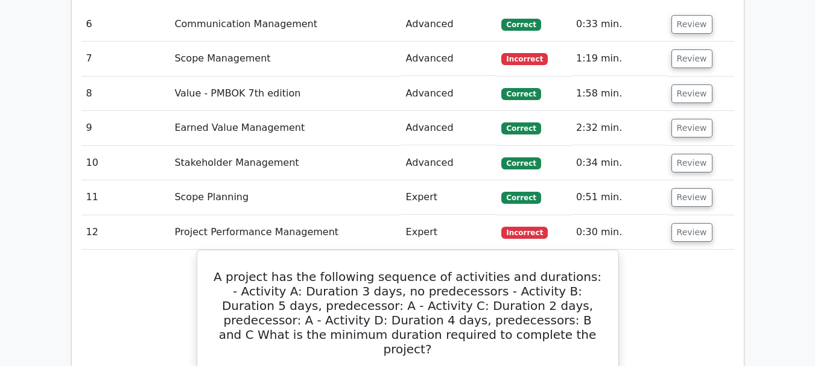
scroll to position [2040, 0]
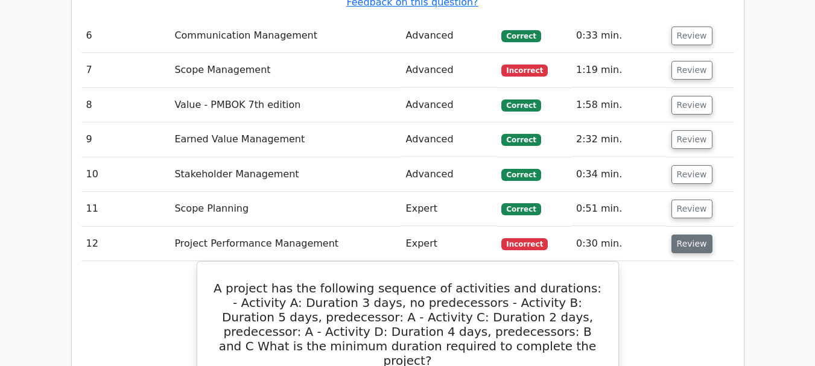
click at [688, 235] on button "Review" at bounding box center [692, 244] width 41 height 19
